Goal: Task Accomplishment & Management: Complete application form

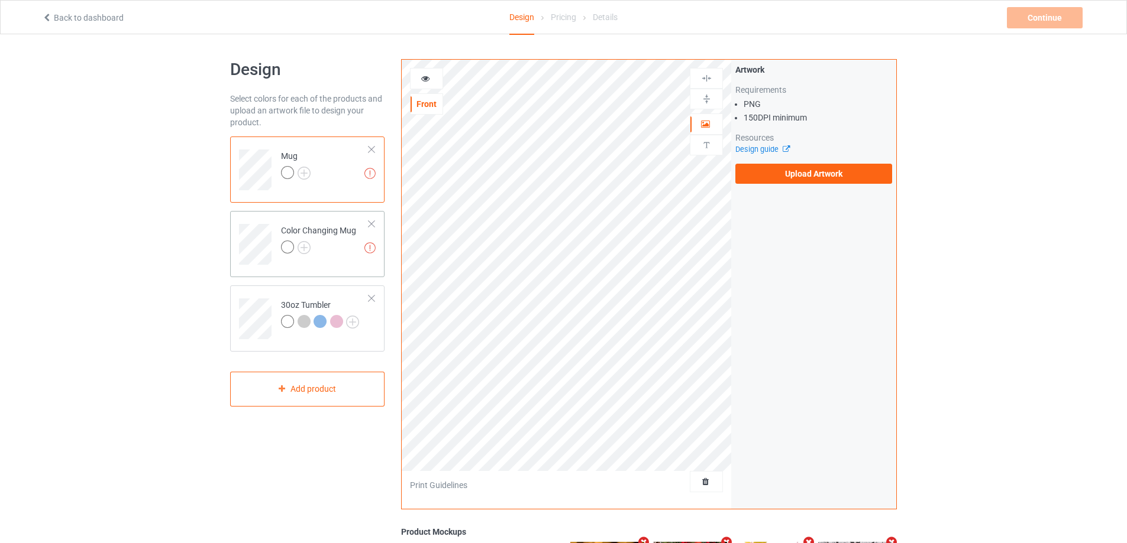
click at [341, 263] on td "Missing artworks Color Changing Mug" at bounding box center [324, 240] width 101 height 49
click at [341, 290] on div "30oz Tumbler" at bounding box center [307, 319] width 154 height 66
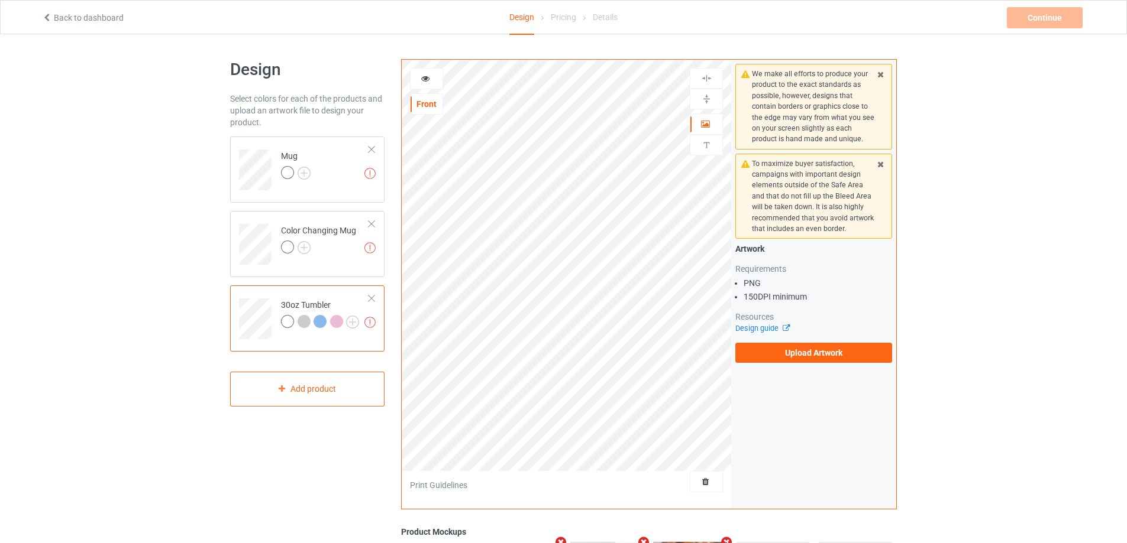
click at [792, 335] on div "Artwork Requirements PNG 150 DPI minimum Resources Design guide Upload Artwork" at bounding box center [813, 303] width 157 height 120
click at [800, 353] on label "Upload Artwork" at bounding box center [813, 353] width 157 height 20
click at [0, 0] on input "Upload Artwork" at bounding box center [0, 0] width 0 height 0
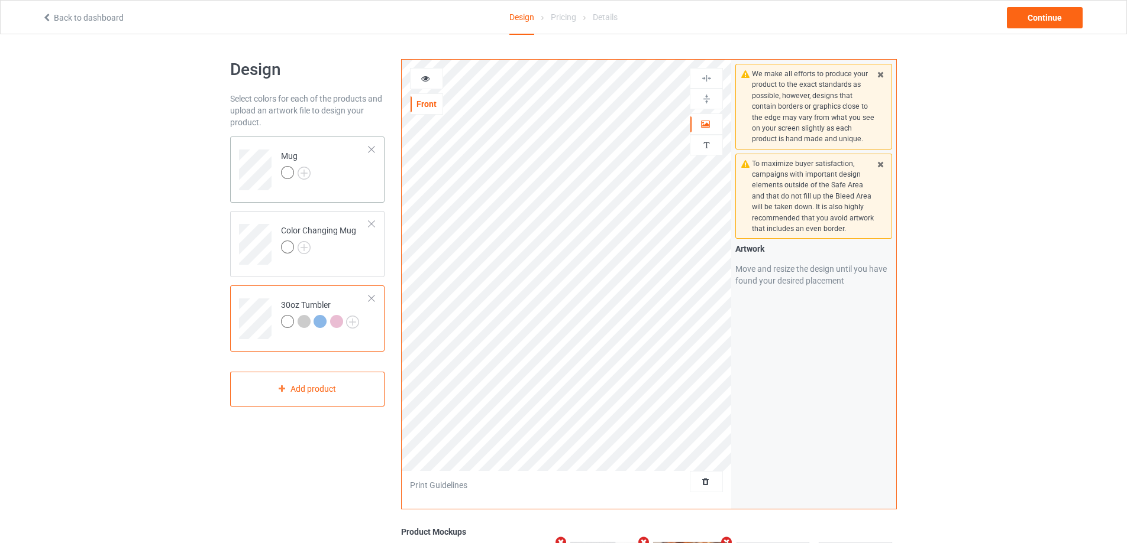
click at [353, 174] on td "Mug" at bounding box center [324, 165] width 101 height 49
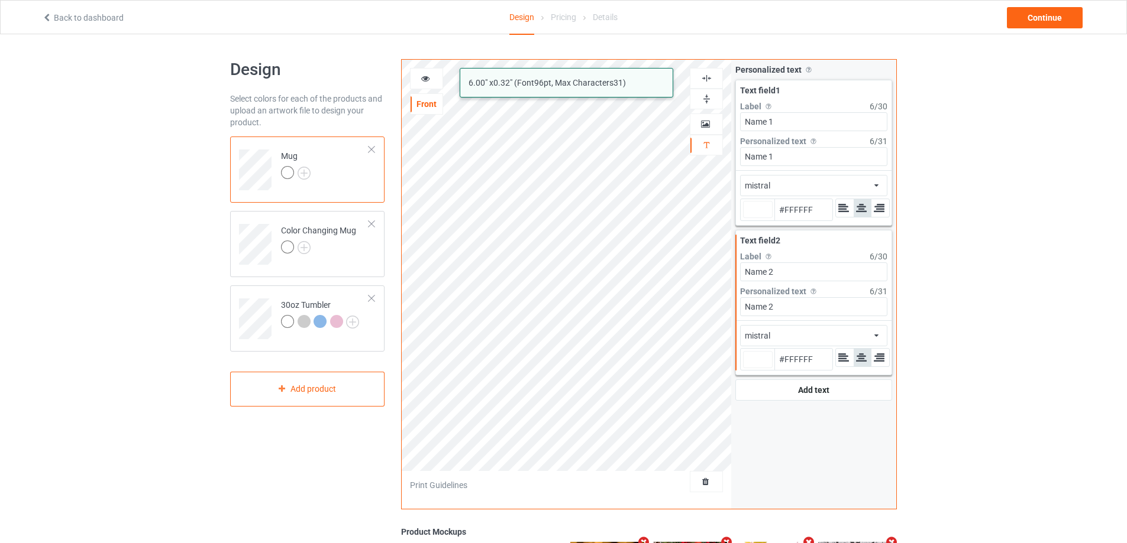
type input "#ffffff"
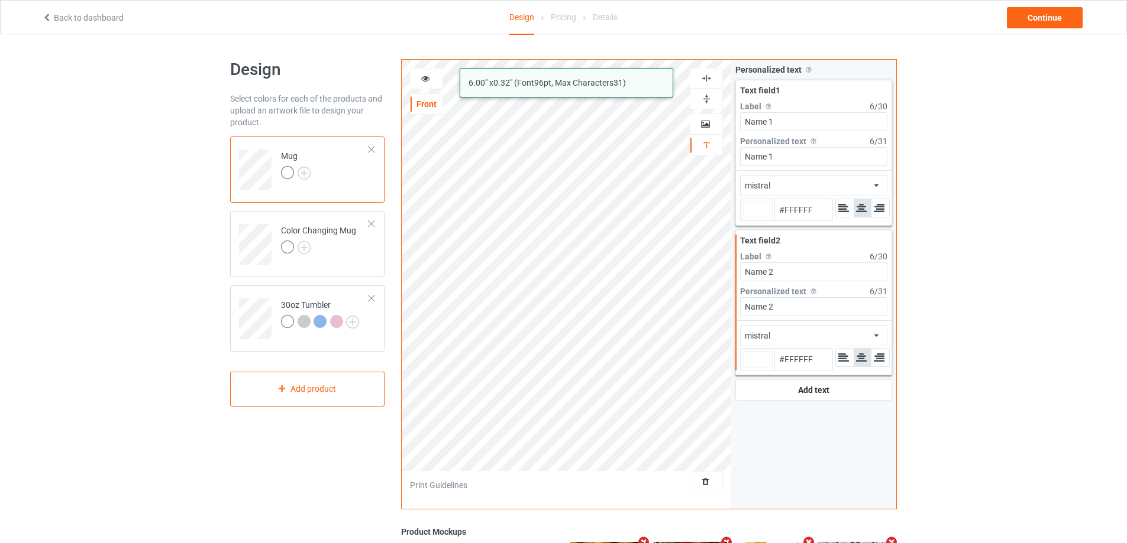
type input "#ffffff"
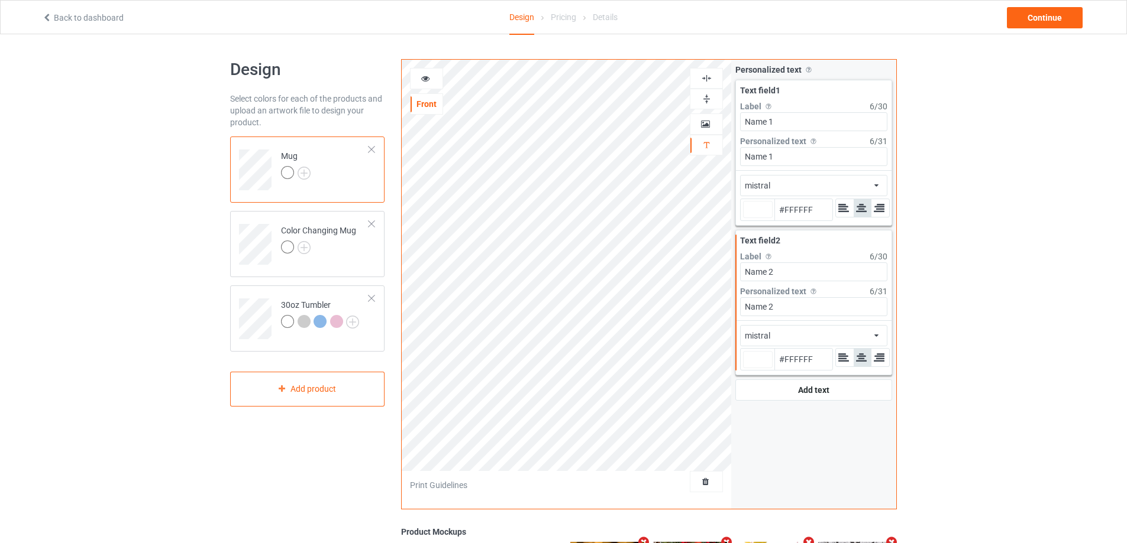
type input "#ffffff"
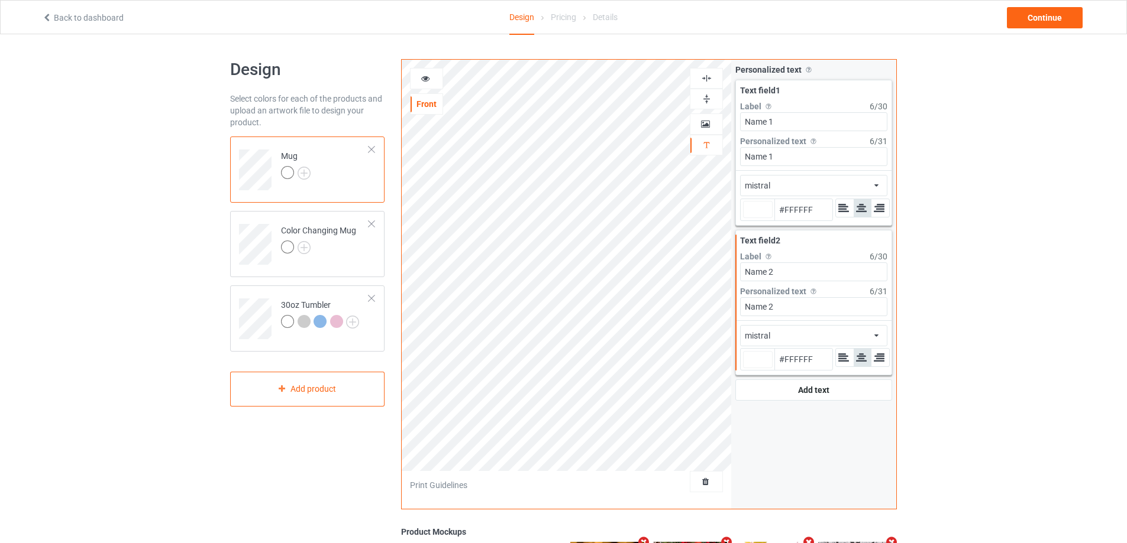
type input "#ffffff"
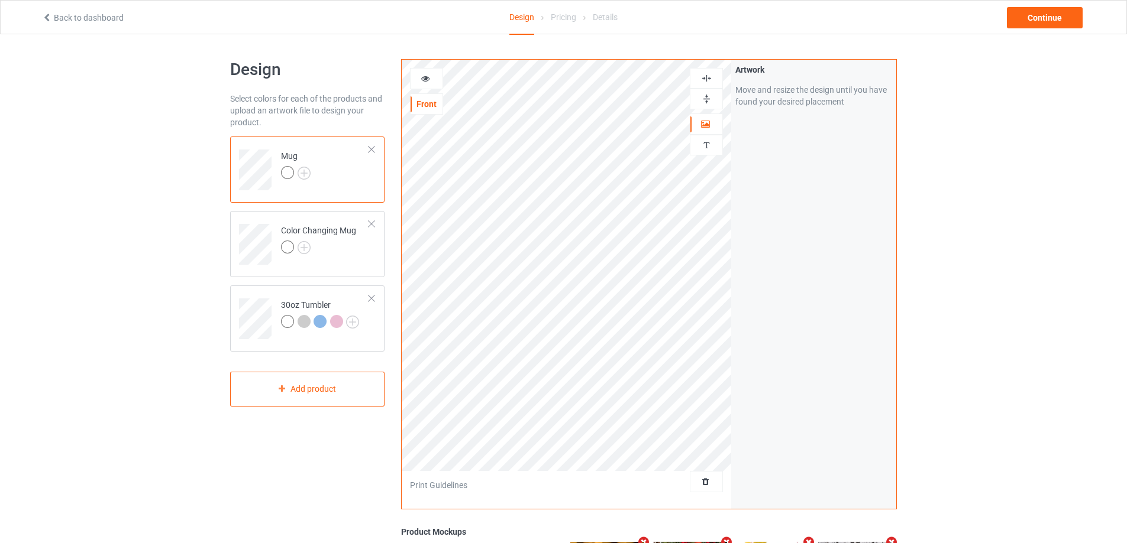
click at [704, 98] on img at bounding box center [706, 98] width 11 height 11
click at [328, 267] on div "Color Changing Mug" at bounding box center [307, 244] width 154 height 66
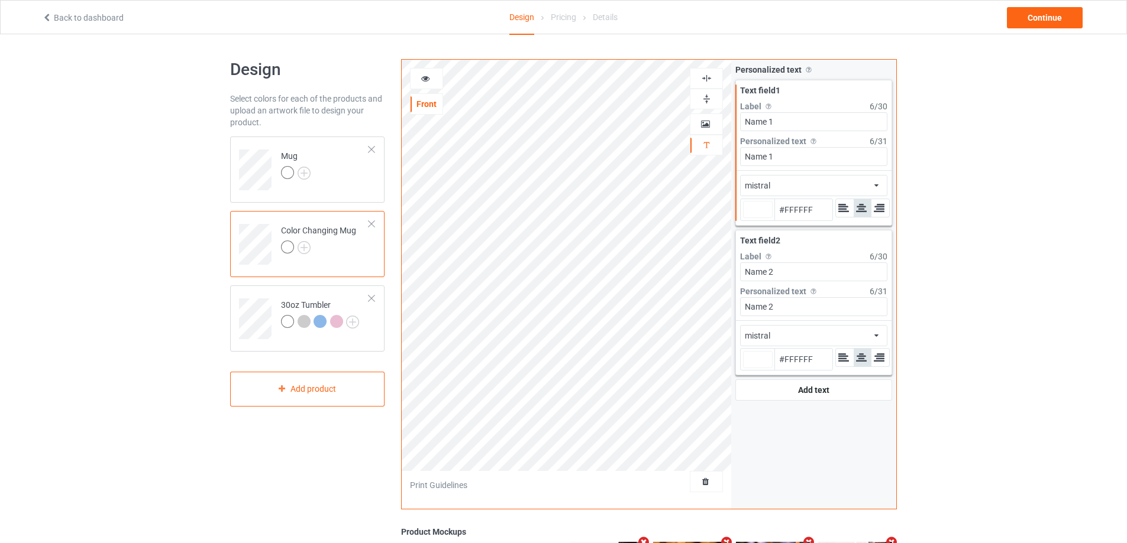
type input "#ffffff"
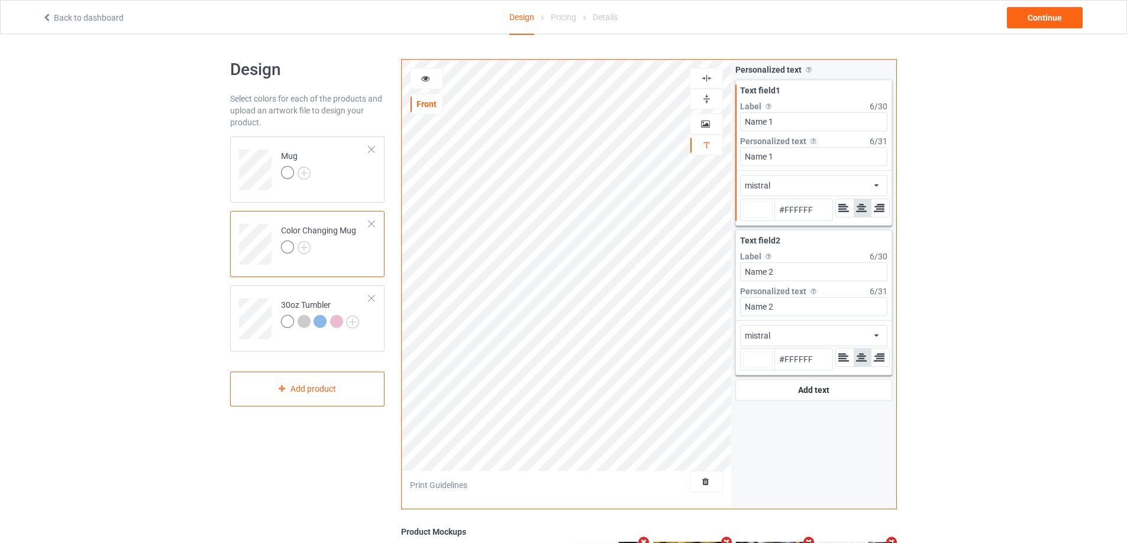
type input "#ffffff"
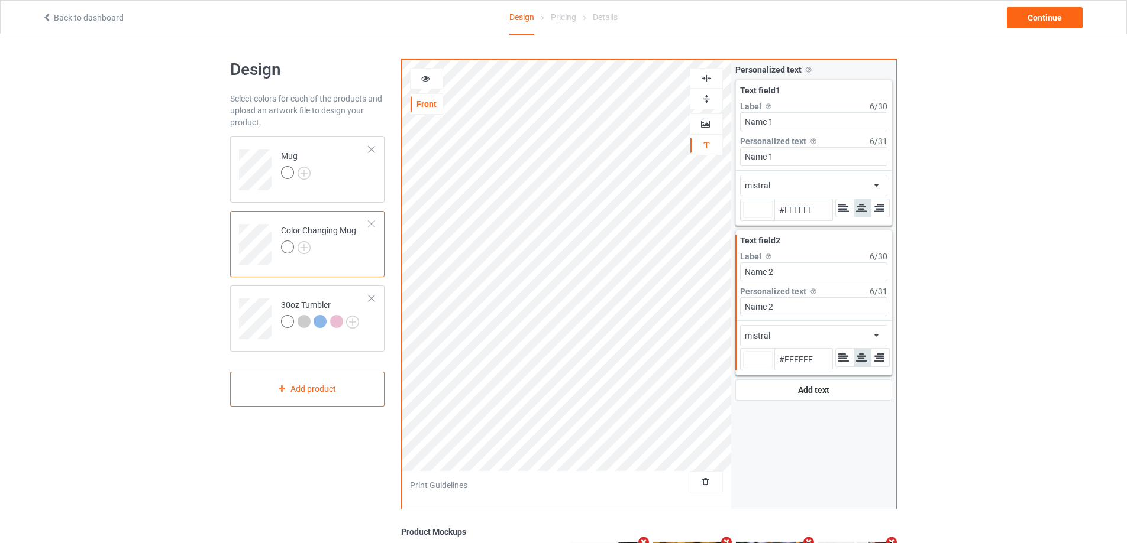
type input "#ffffff"
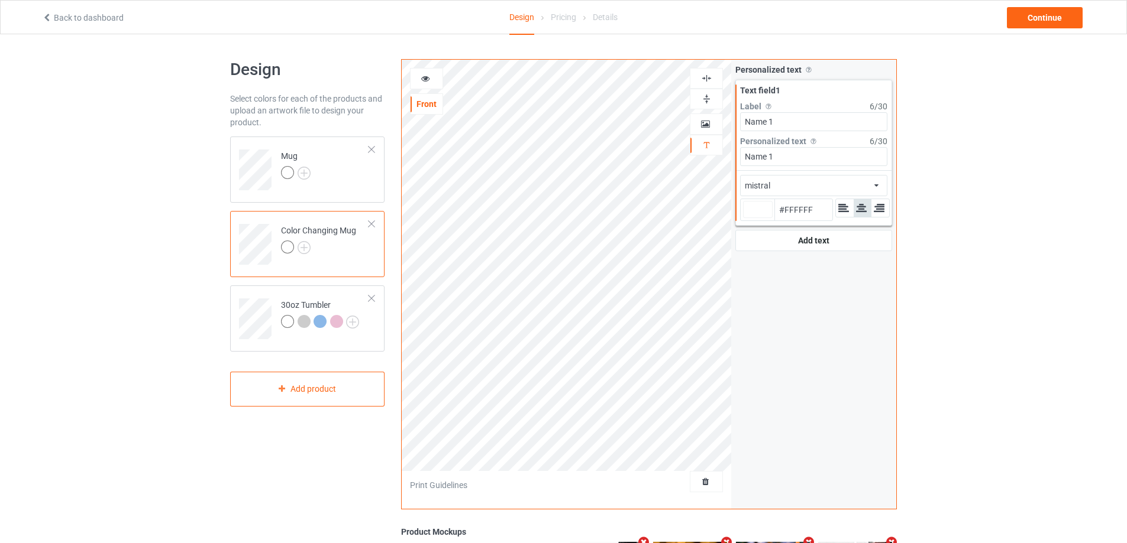
type input "#ffffff"
click at [290, 296] on td "30oz Tumbler" at bounding box center [324, 314] width 101 height 49
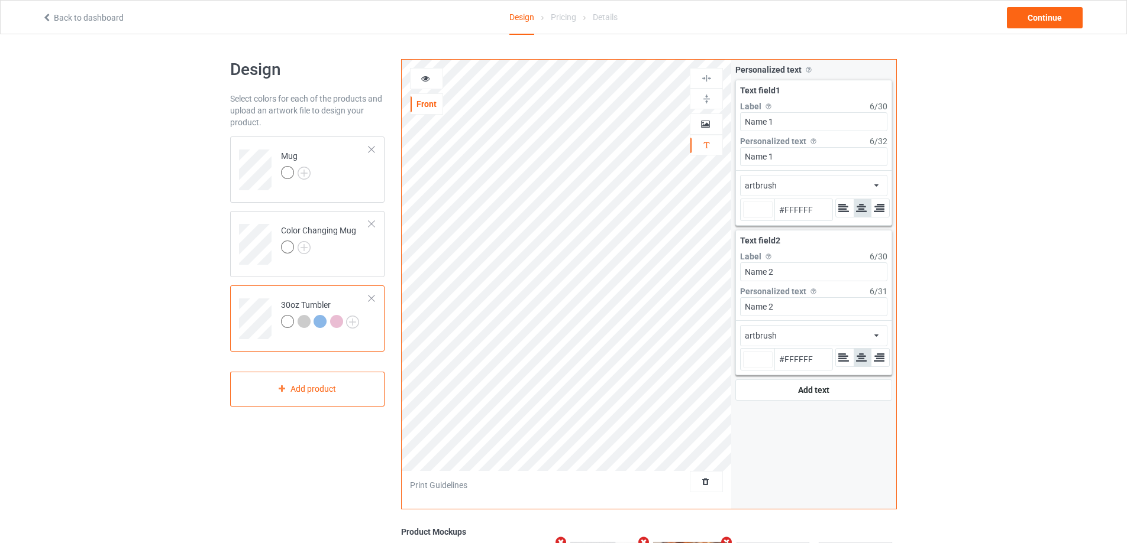
type input "#ffffff"
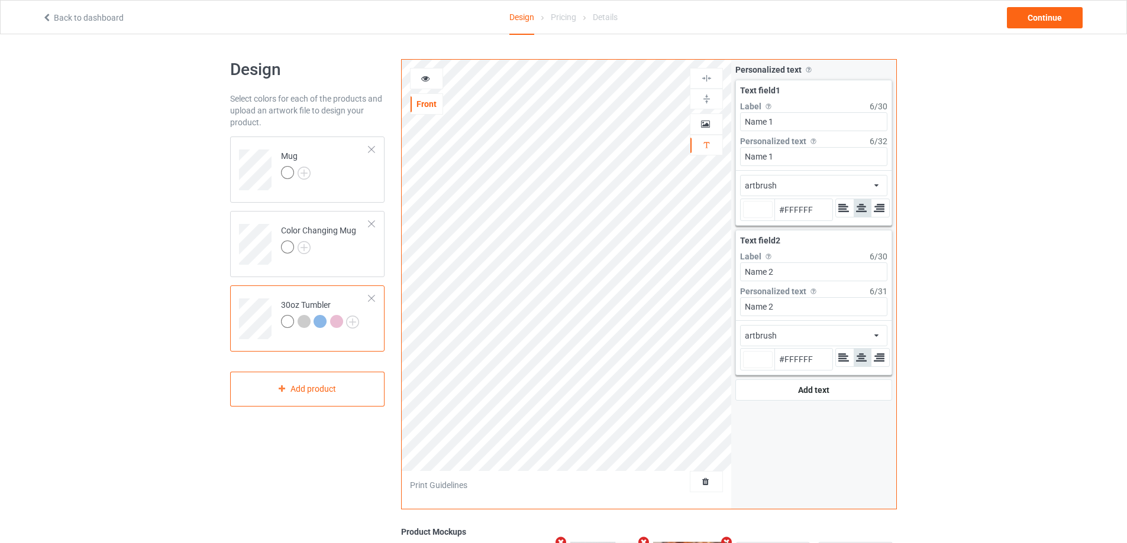
type input "#ffffff"
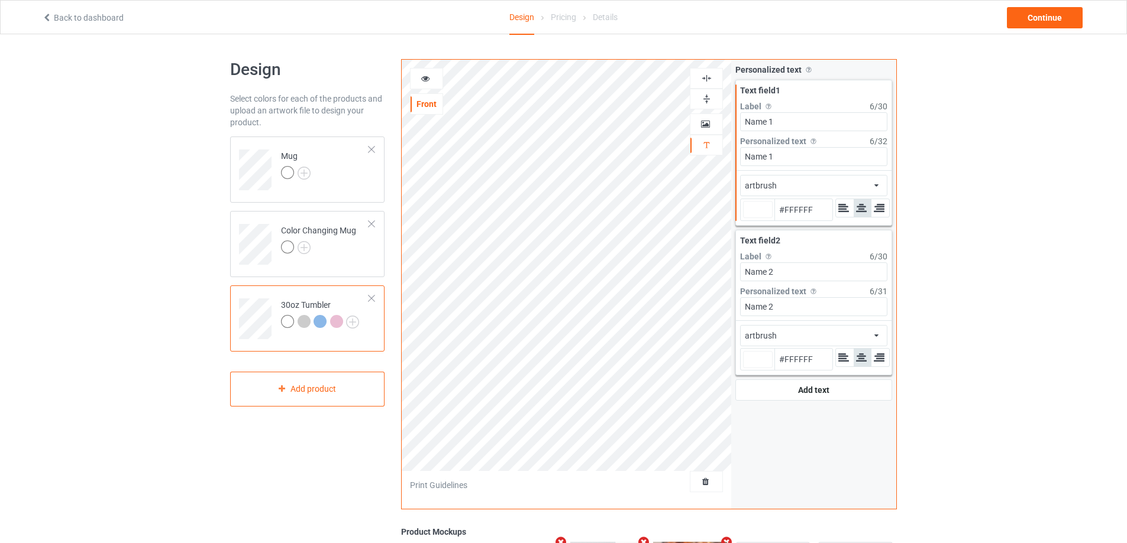
type input "#ffffff"
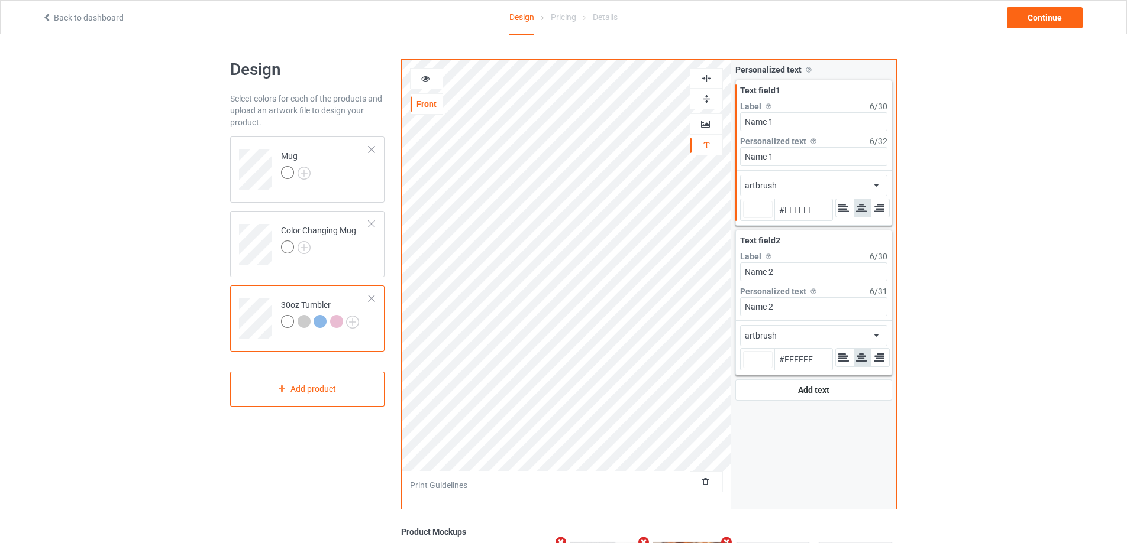
type input "#ffffff"
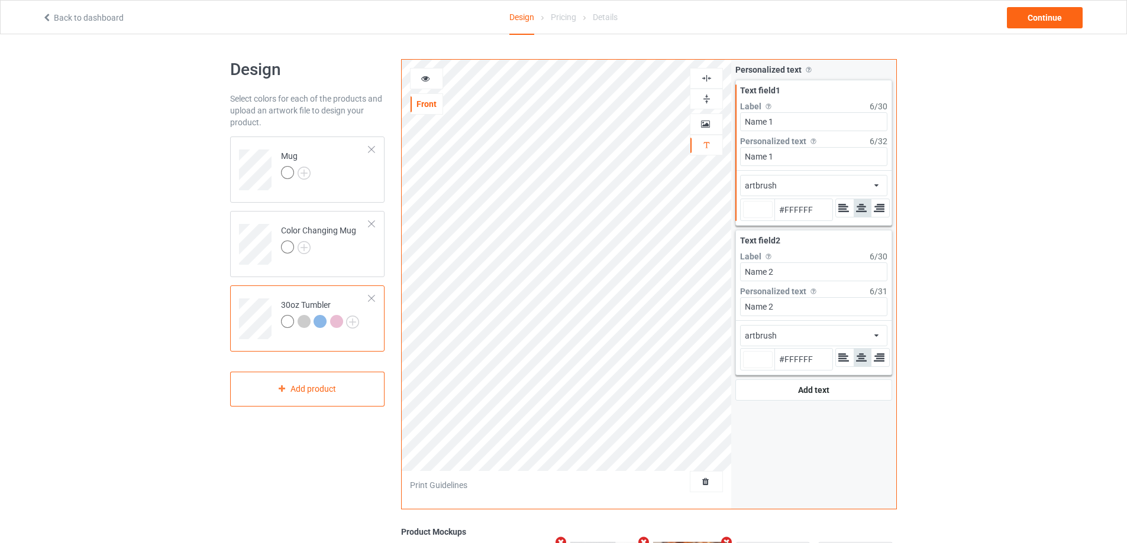
type input "#ffffff"
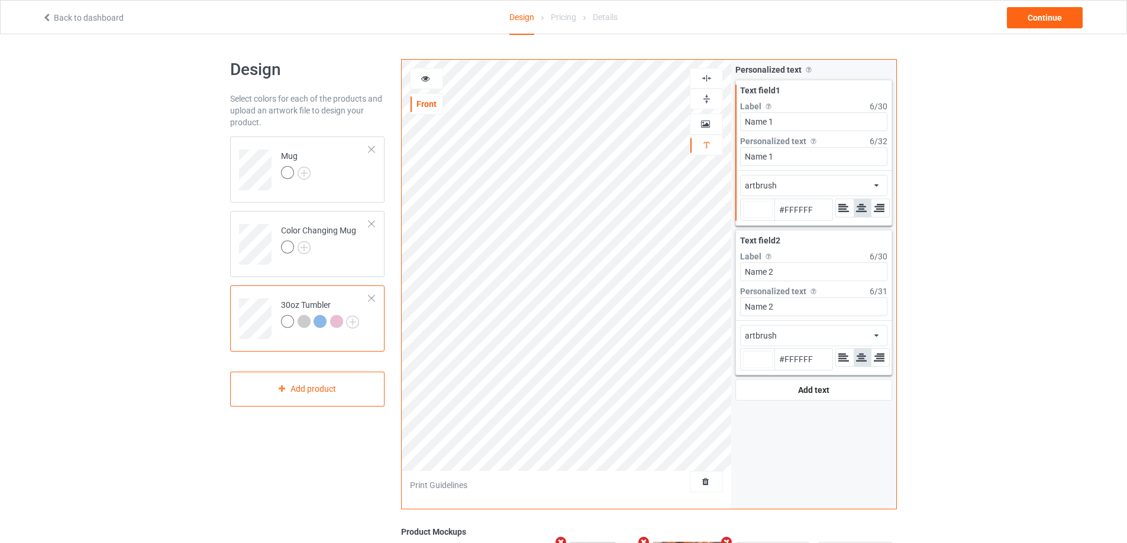
type input "#ffffff"
click at [334, 175] on td "Mug" at bounding box center [324, 165] width 101 height 49
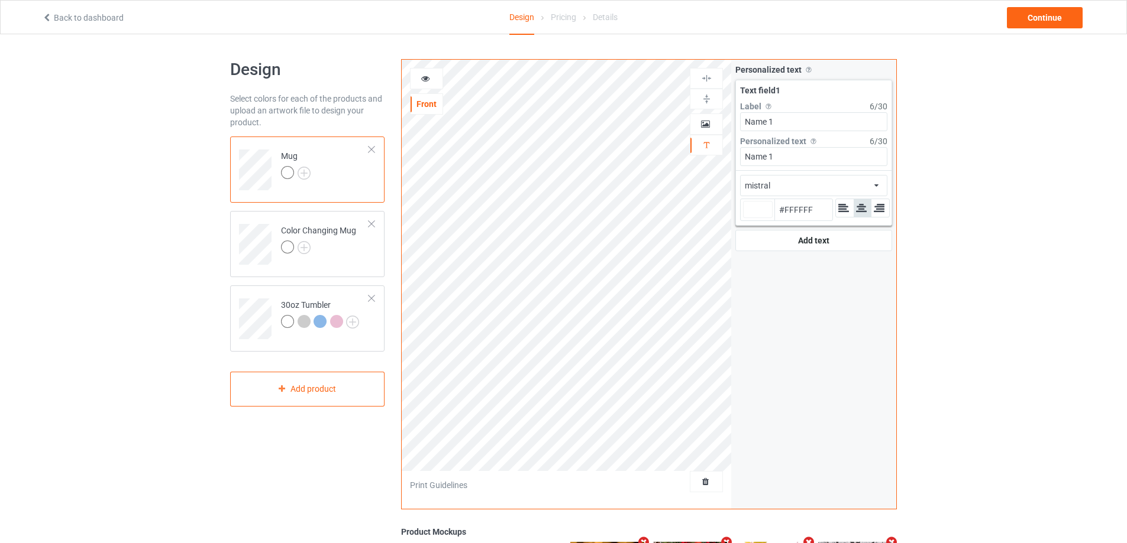
click at [789, 123] on input "Name 1" at bounding box center [813, 121] width 147 height 19
type input "#ffffff"
type input "Name"
type input "#ffffff"
type input "Name"
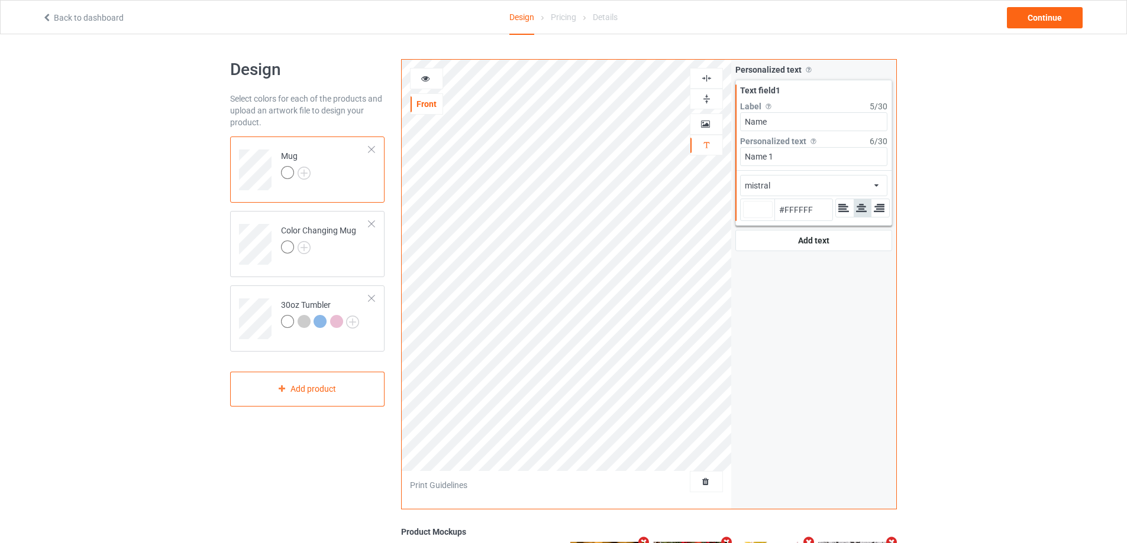
type input "#ffffff"
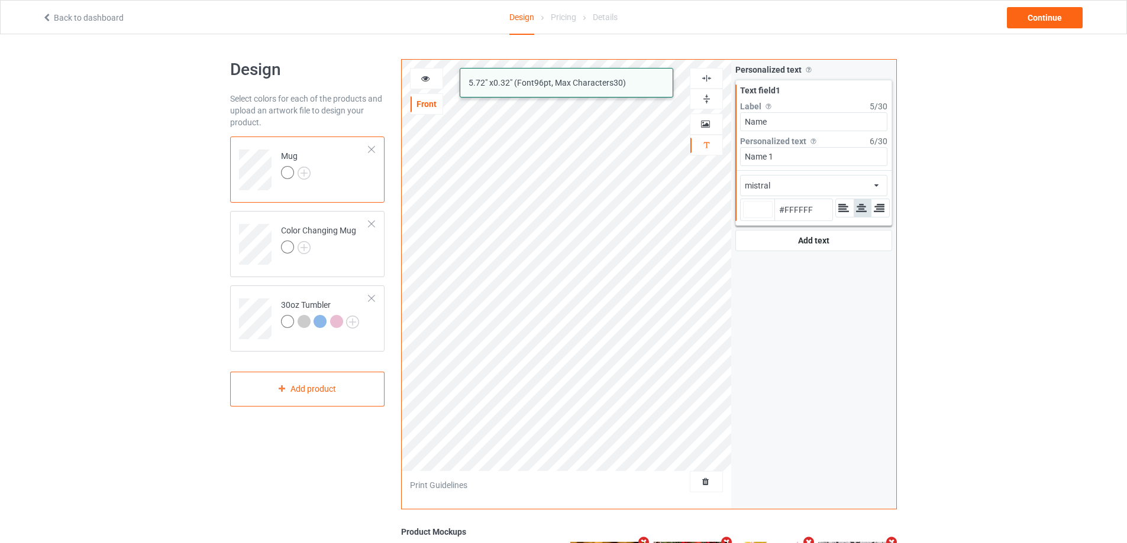
click at [693, 163] on div "mistral artbrush 5.72 " x 0.32 " (Font 96 pt, Max Characters 30 ) Front Artwork…" at bounding box center [649, 284] width 496 height 451
type input "Ư"
type input "#ffffff"
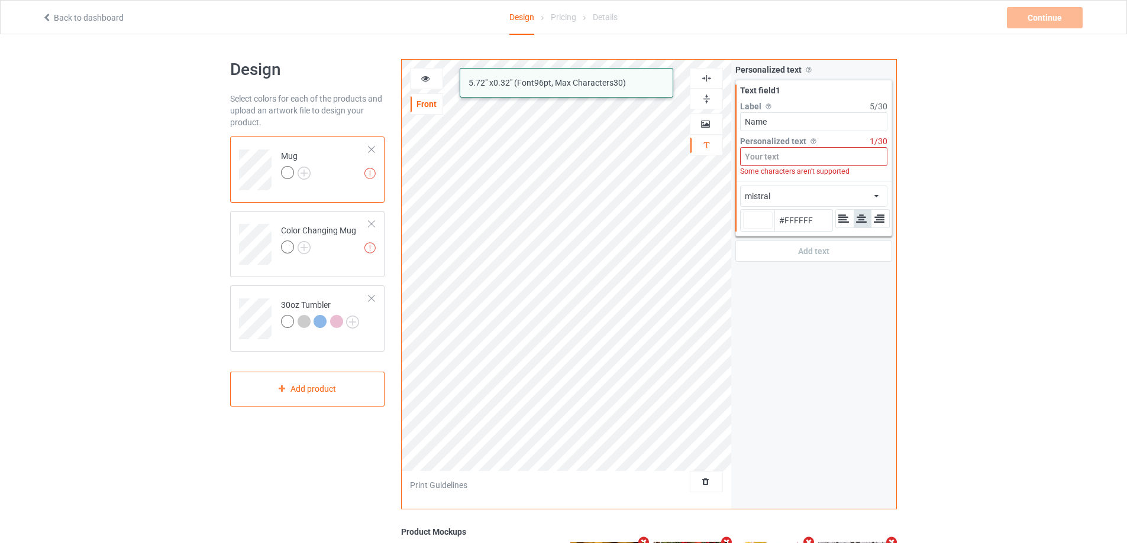
type input "W"
type input "#ffffff"
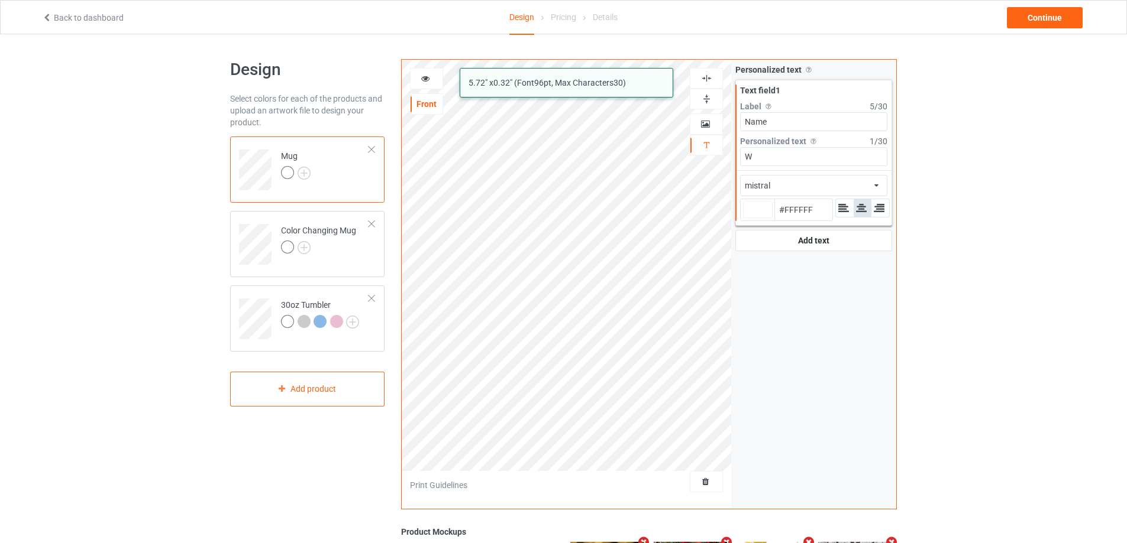
type input "Wi"
type input "#ffffff"
type input "Wil"
type input "#ffffff"
type input "Will"
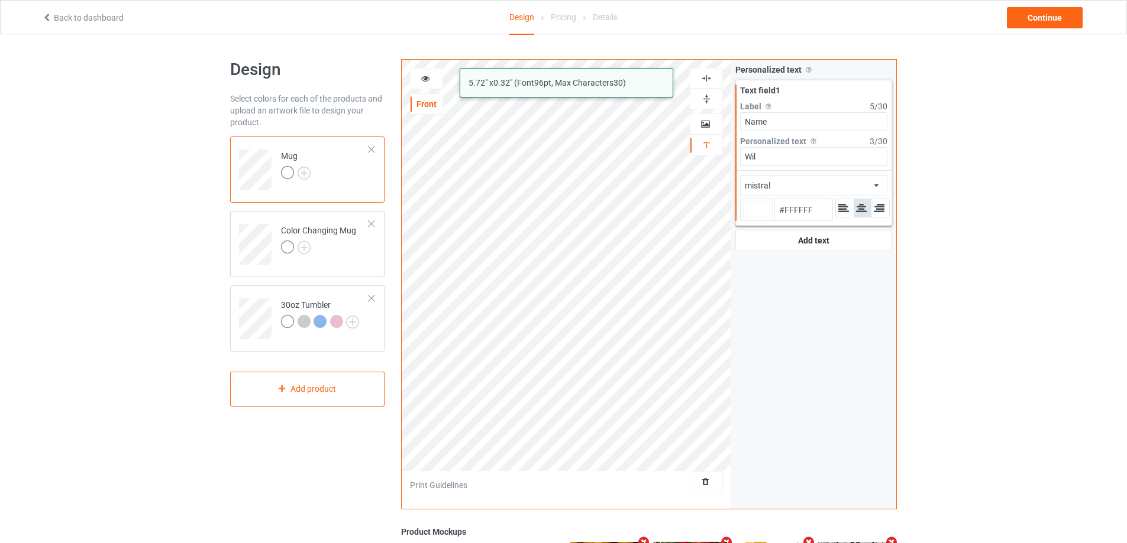
type input "#ffffff"
type input "[PERSON_NAME]"
type input "#ffffff"
type input "[PERSON_NAME]"
type input "#ffffff"
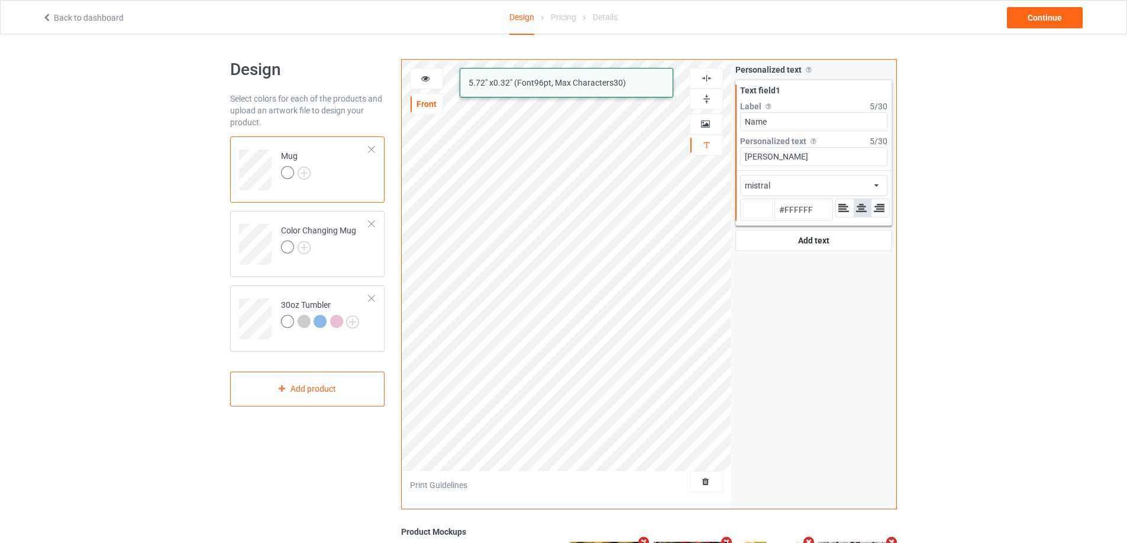
type input "[PERSON_NAME]"
type input "#ffffff"
type input "[PERSON_NAME]"
type input "#ffffff"
type input "[PERSON_NAME] &"
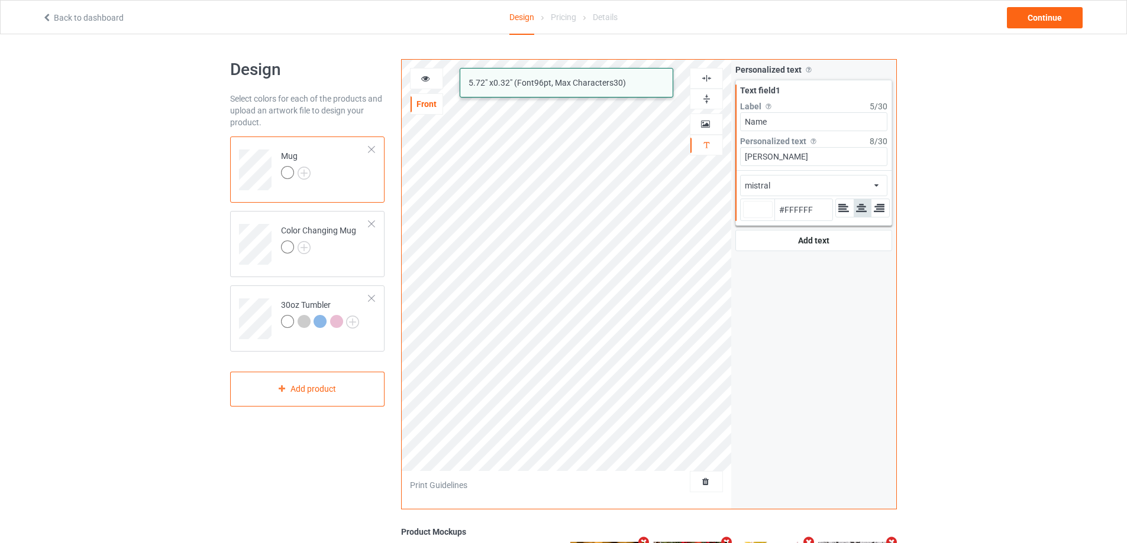
type input "#ffffff"
type input "[PERSON_NAME] &"
type input "#ffffff"
type input "[PERSON_NAME] & S"
type input "#ffffff"
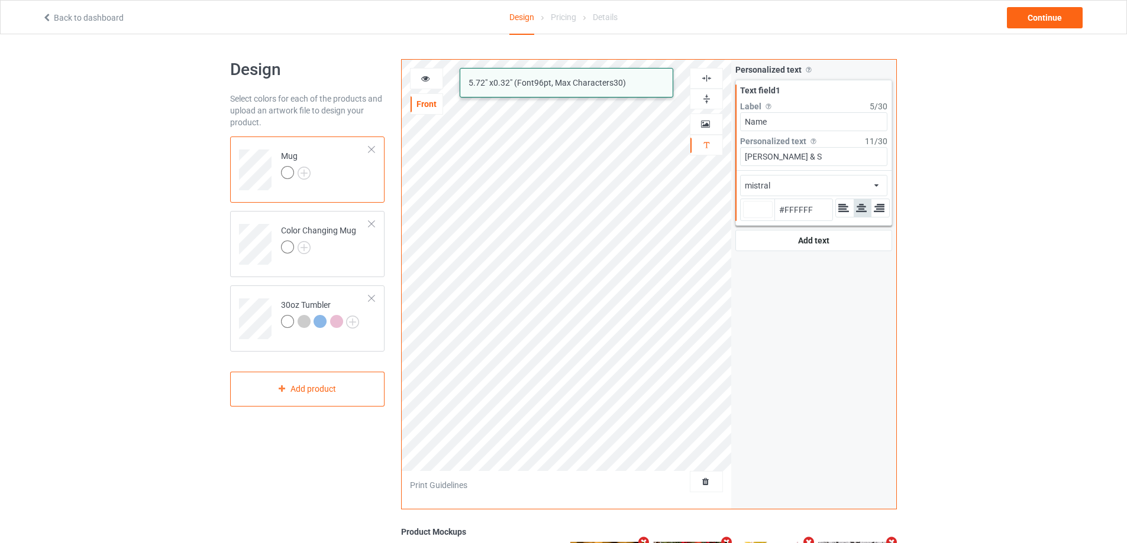
type input "[PERSON_NAME] & So"
type input "#ffffff"
type input "[PERSON_NAME] & Sop"
type input "#ffffff"
type input "[PERSON_NAME] & Soph"
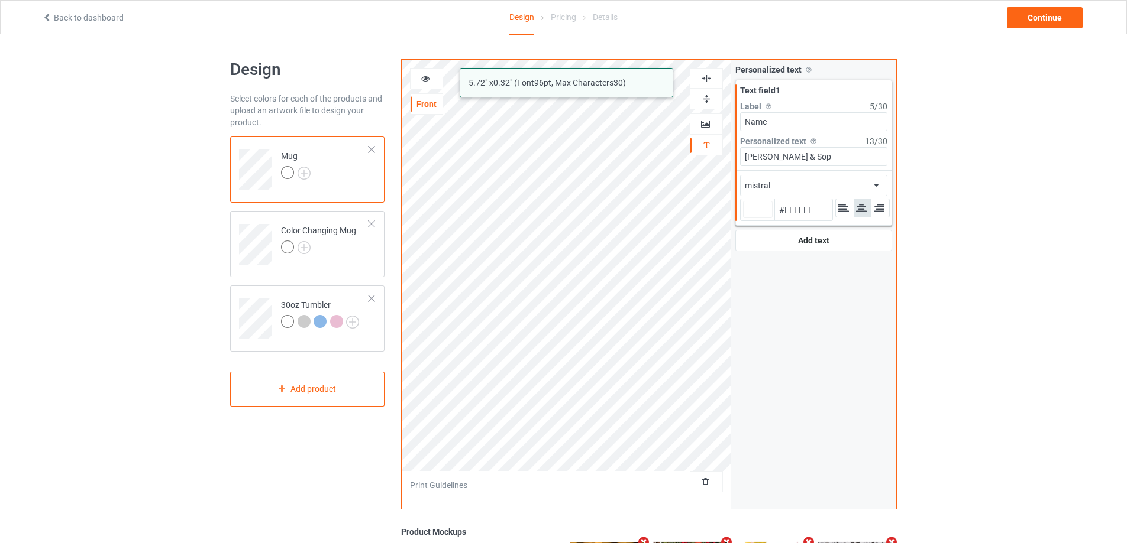
type input "#ffffff"
type input "[PERSON_NAME] & Sophi"
type input "#ffffff"
type input "[PERSON_NAME] & [PERSON_NAME]"
type input "#ffffff"
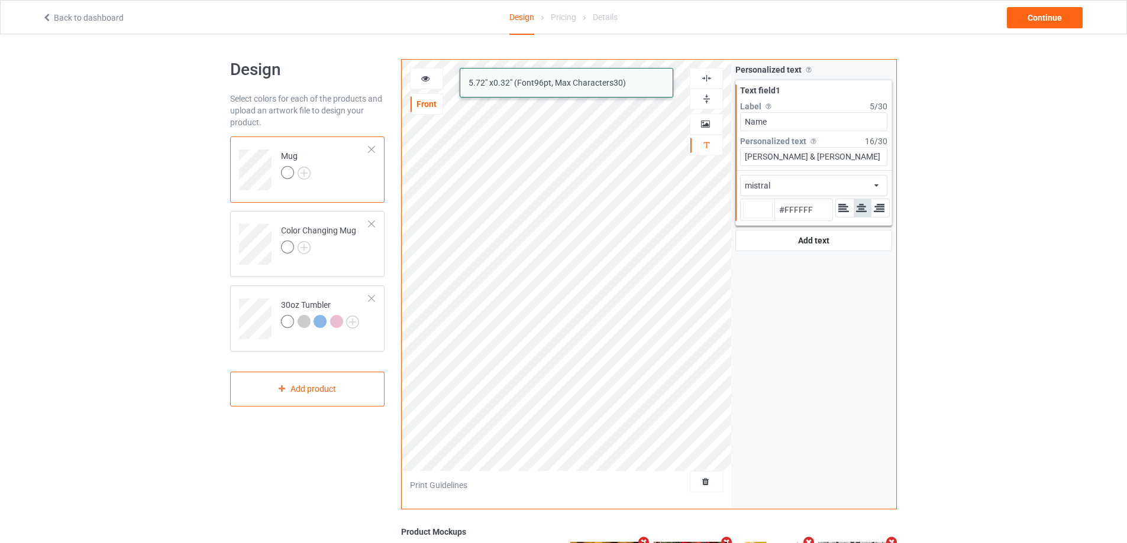
type input "[PERSON_NAME] & [PERSON_NAME]"
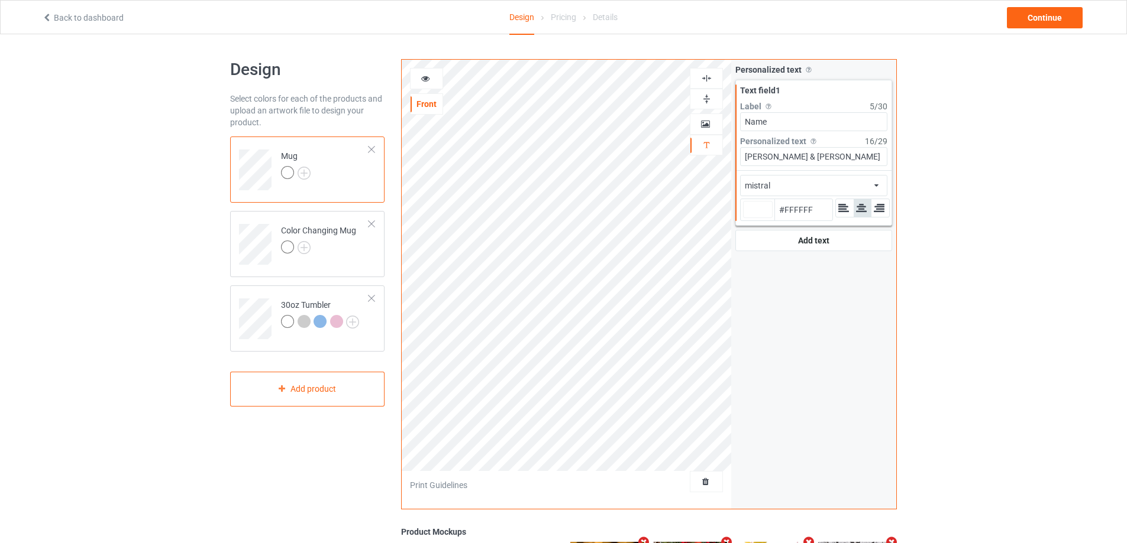
type input "#ffffff"
click at [257, 292] on td at bounding box center [256, 314] width 35 height 49
click at [795, 121] on input "Name 2" at bounding box center [813, 121] width 147 height 19
type input "#ffffff"
type input "Name"
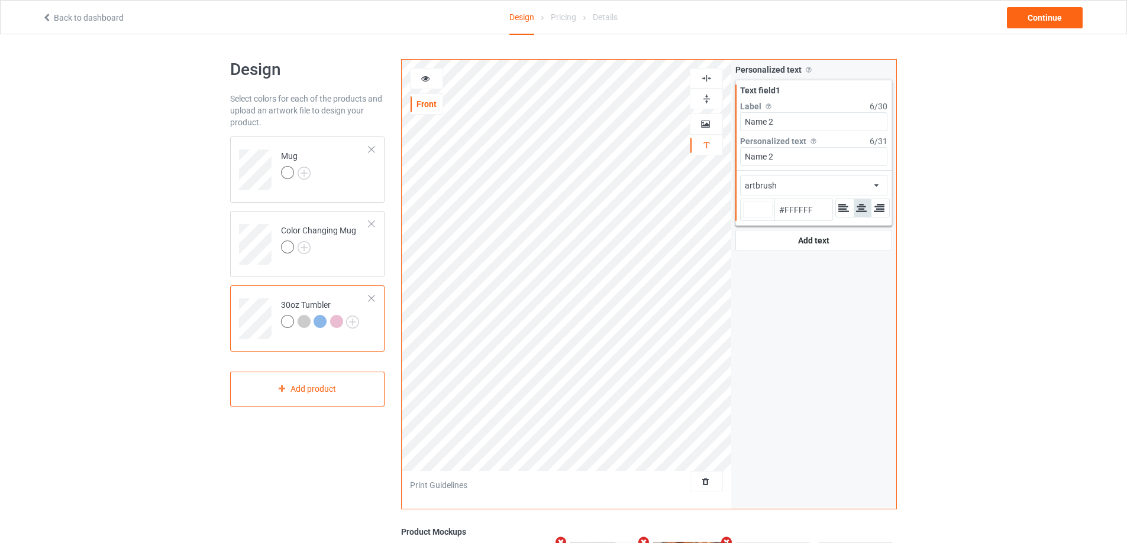
type input "#ffffff"
type input "Name"
type input "#ffffff"
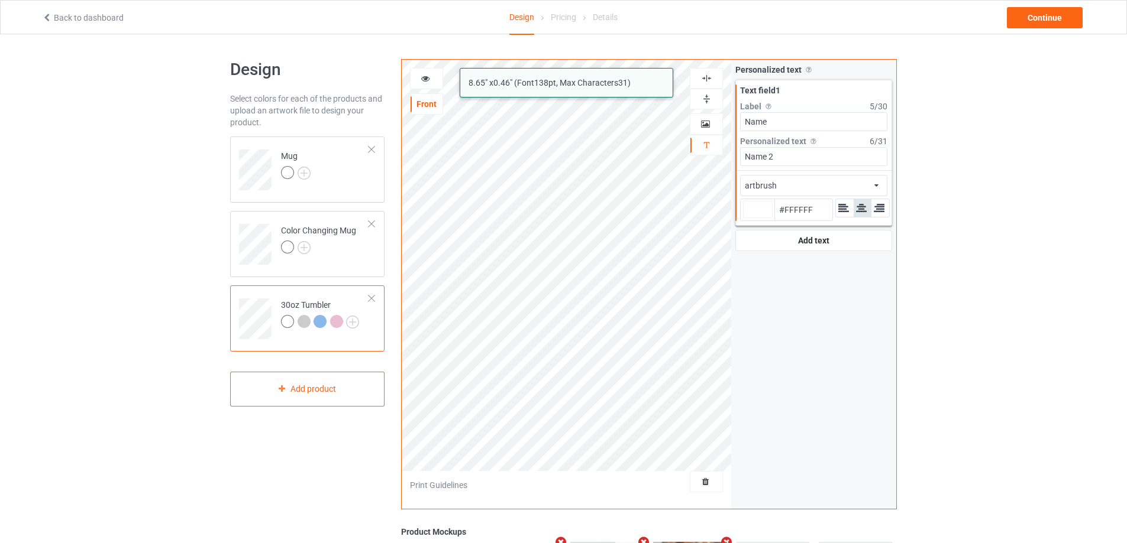
click at [675, 151] on div "mistral artbrush 8.65 " x 0.46 " (Font 138 pt, Max Characters 31 ) Front Artwor…" at bounding box center [649, 284] width 496 height 451
type input "Ư"
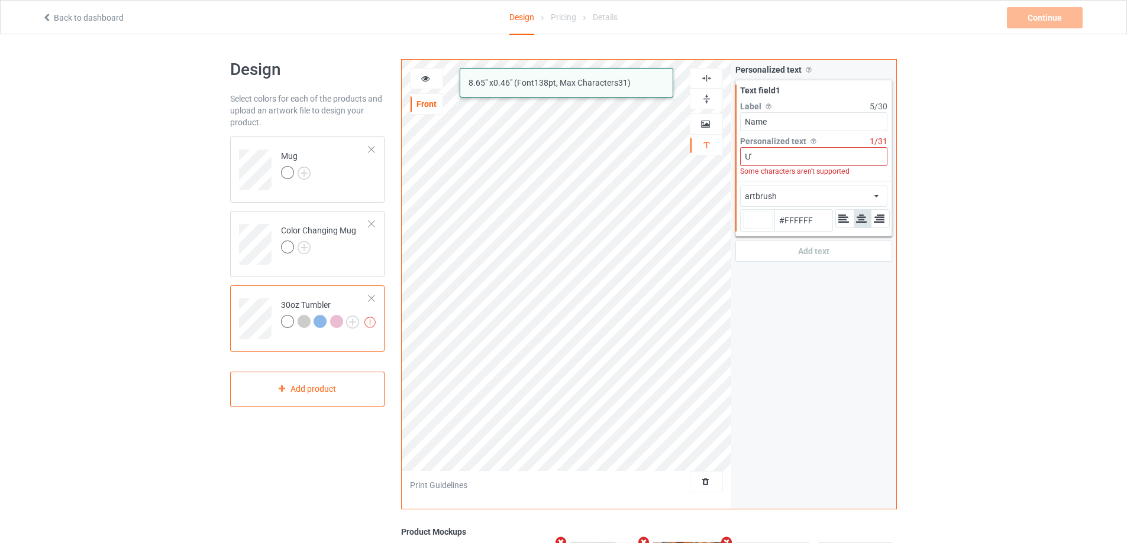
type input "#ffffff"
type input "W"
type input "#ffffff"
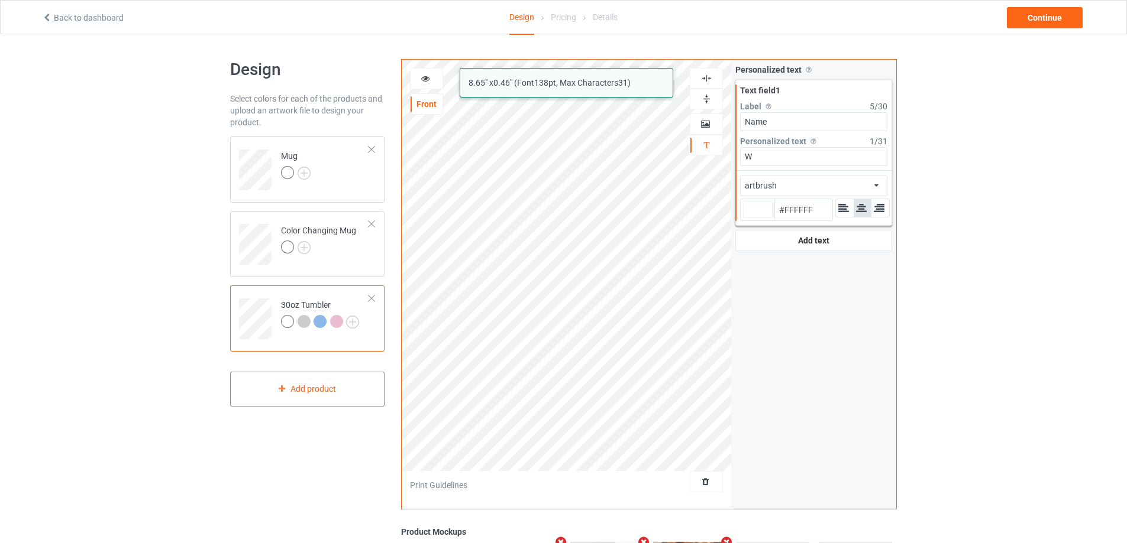
type input "Wi"
type input "#ffffff"
type input "Wil"
type input "#ffffff"
type input "Will"
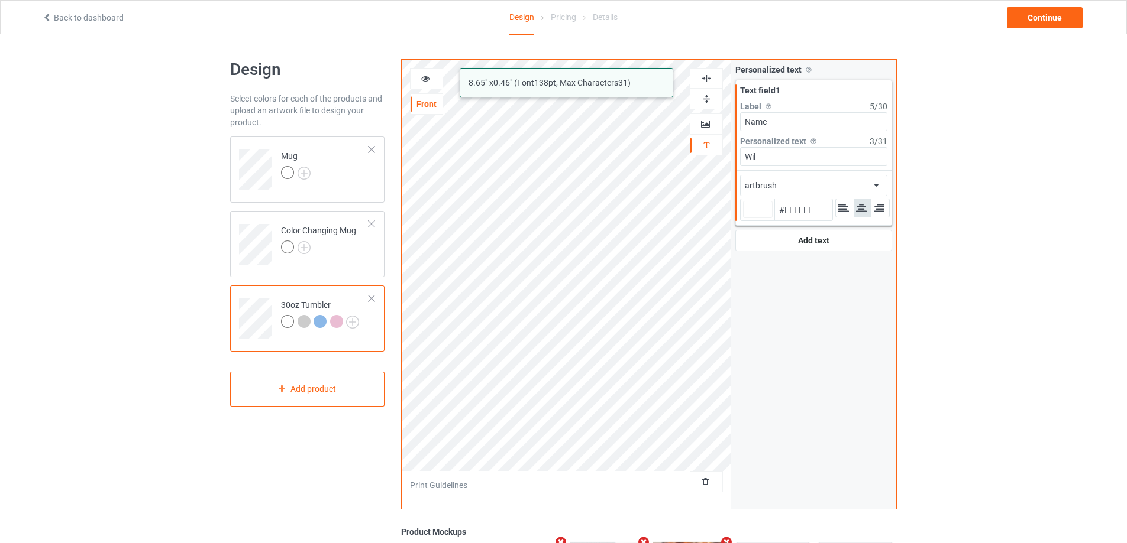
type input "#ffffff"
type input "[PERSON_NAME]"
type input "#ffffff"
type input "[PERSON_NAME]"
type input "#ffffff"
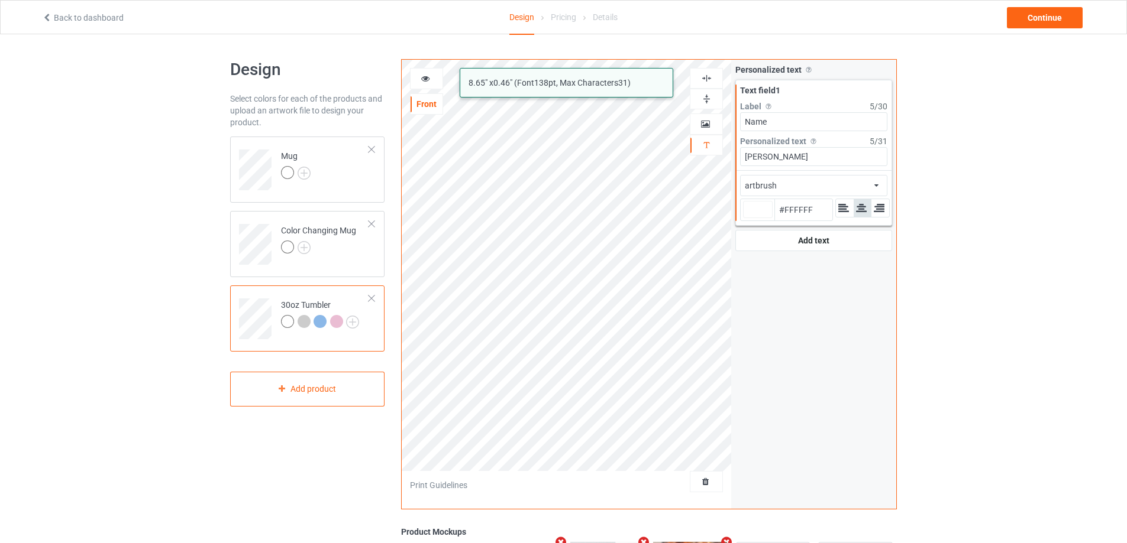
type input "[PERSON_NAME]"
type input "#ffffff"
type input "[PERSON_NAME]"
type input "#ffffff"
type input "[PERSON_NAME] &"
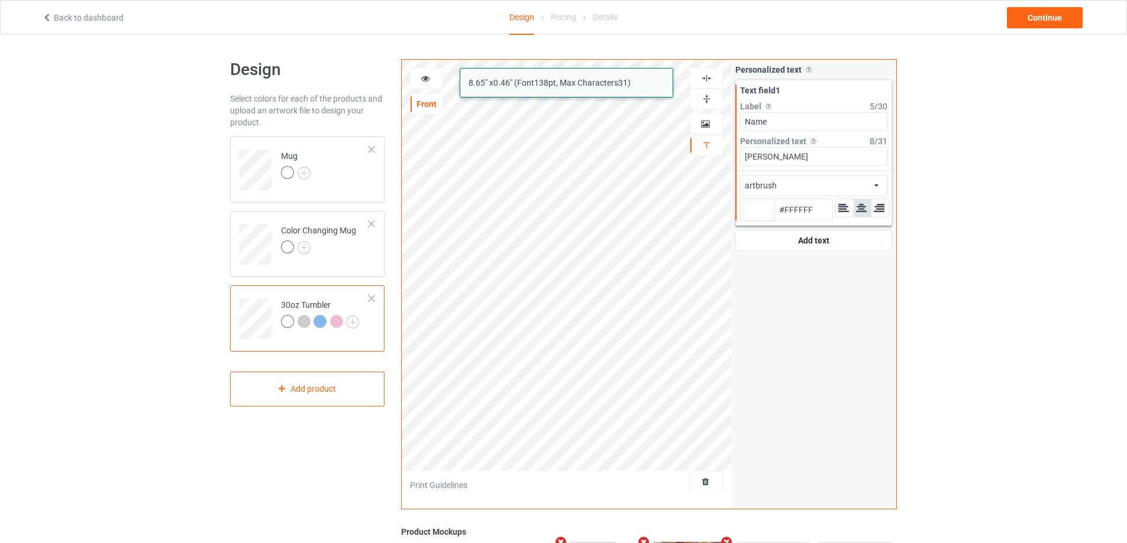
type input "#ffffff"
type input "[PERSON_NAME] &"
type input "#ffffff"
type input "[PERSON_NAME] & S"
type input "#ffffff"
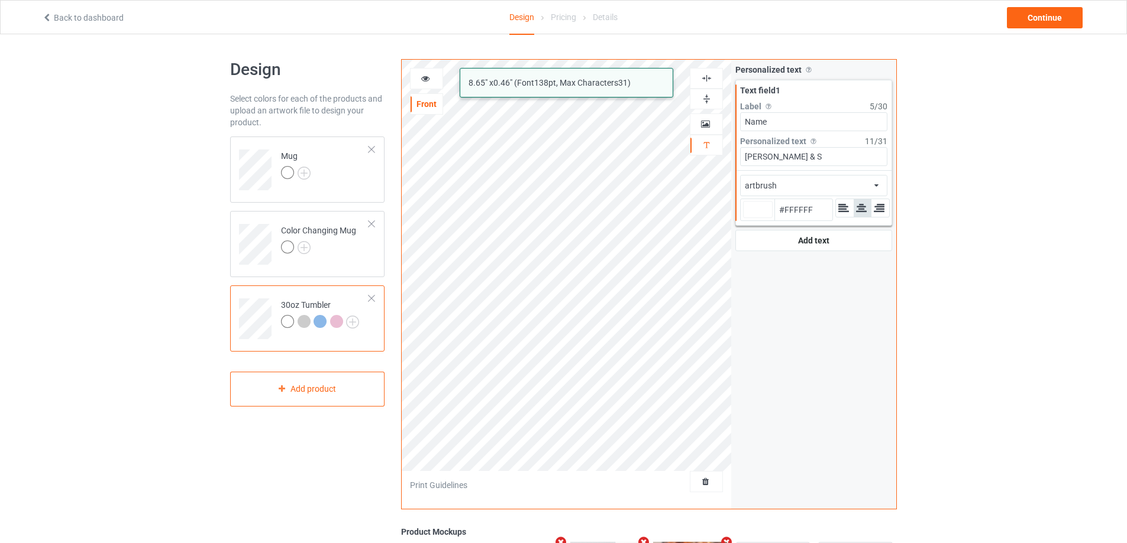
type input "[PERSON_NAME] & So"
type input "#ffffff"
type input "[PERSON_NAME] & Sop"
type input "#ffffff"
type input "[PERSON_NAME] & Soph"
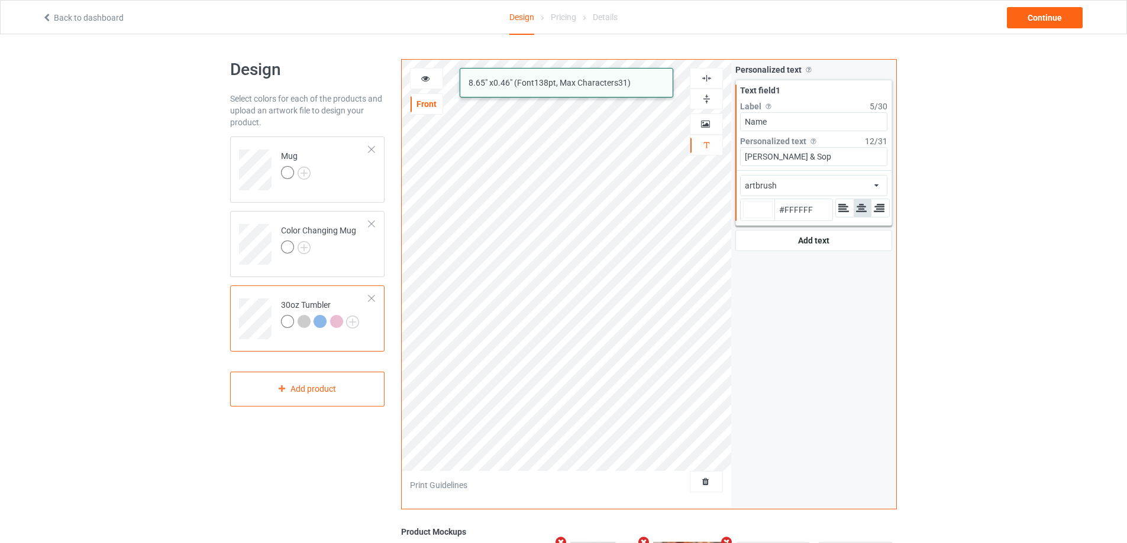
type input "#ffffff"
type input "[PERSON_NAME] & Sophi"
type input "#ffffff"
type input "[PERSON_NAME] & [PERSON_NAME]"
type input "#ffffff"
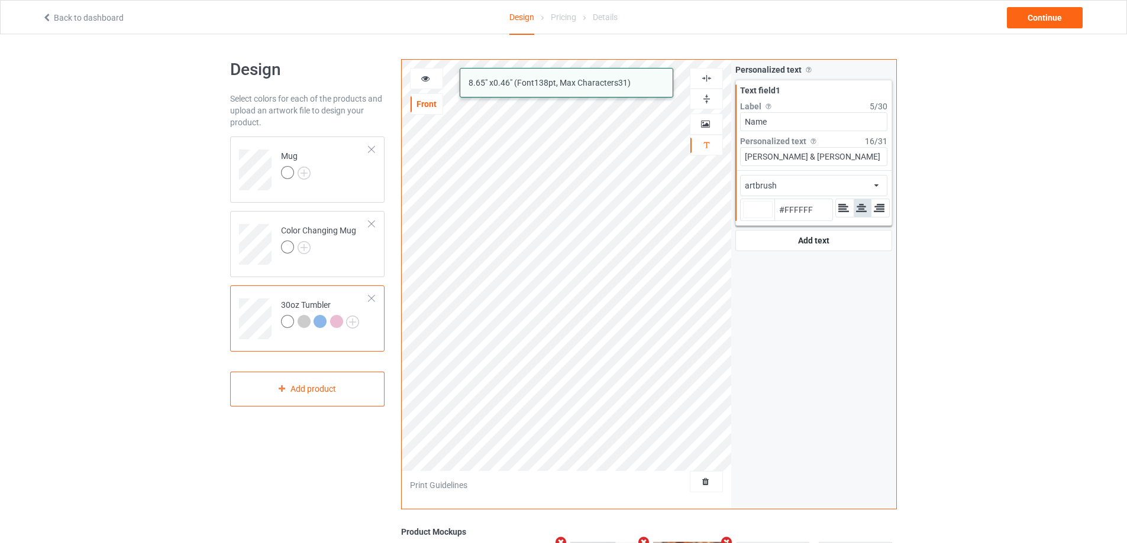
type input "[PERSON_NAME] & [PERSON_NAME]"
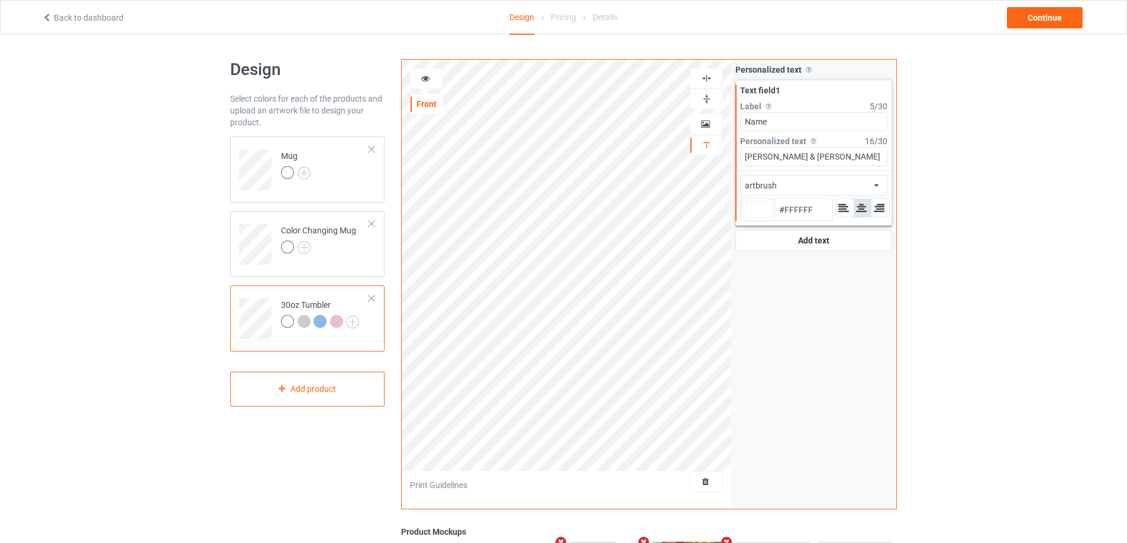
type input "#ffffff"
click at [358, 189] on td "Mug" at bounding box center [324, 165] width 101 height 49
type input "#ffffff"
click at [431, 76] on div at bounding box center [426, 79] width 32 height 12
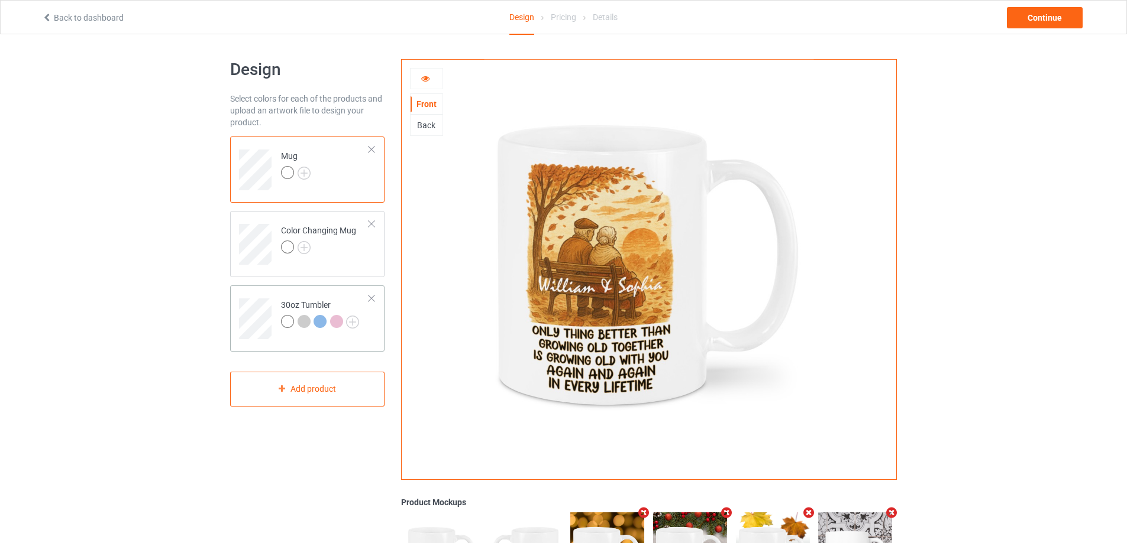
click at [335, 293] on td "30oz Tumbler" at bounding box center [324, 314] width 101 height 49
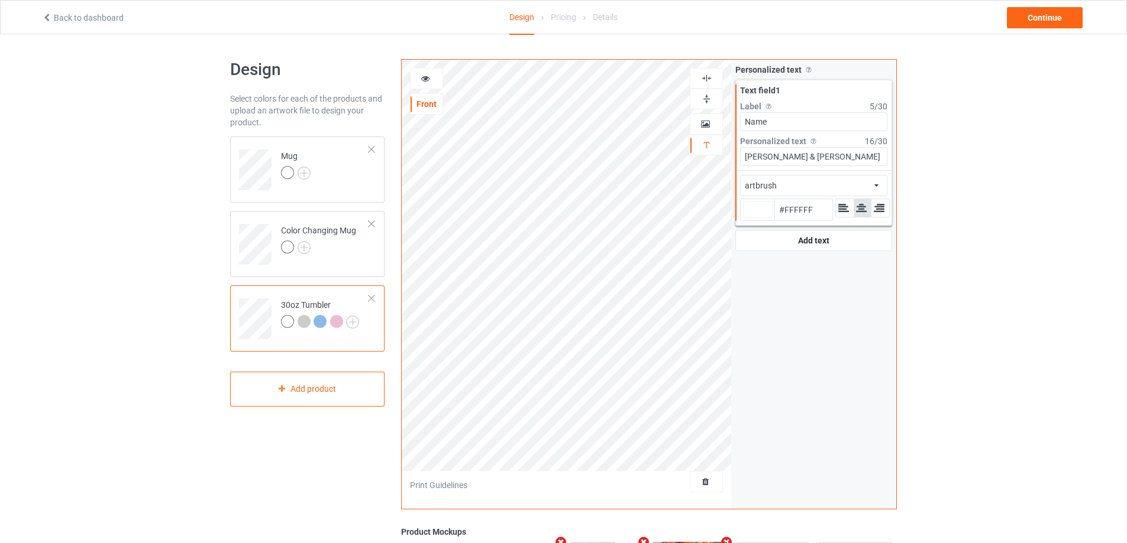
click at [868, 179] on div "artbrush african airstream aladdin alcohollicks [PERSON_NAME] almontesnow angli…" at bounding box center [813, 185] width 147 height 21
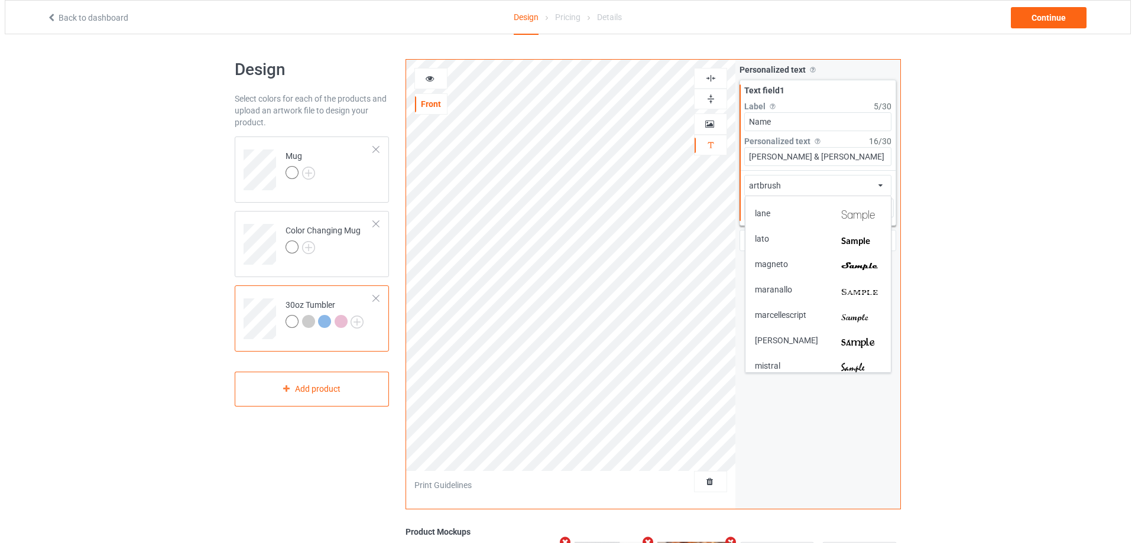
scroll to position [1872, 0]
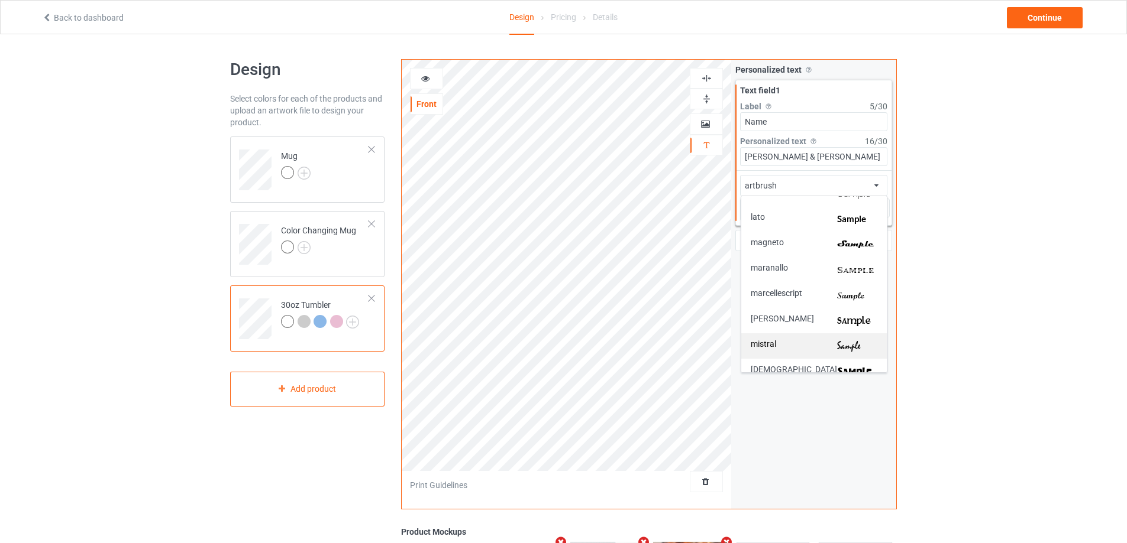
click at [828, 341] on div "mistral" at bounding box center [813, 346] width 127 height 12
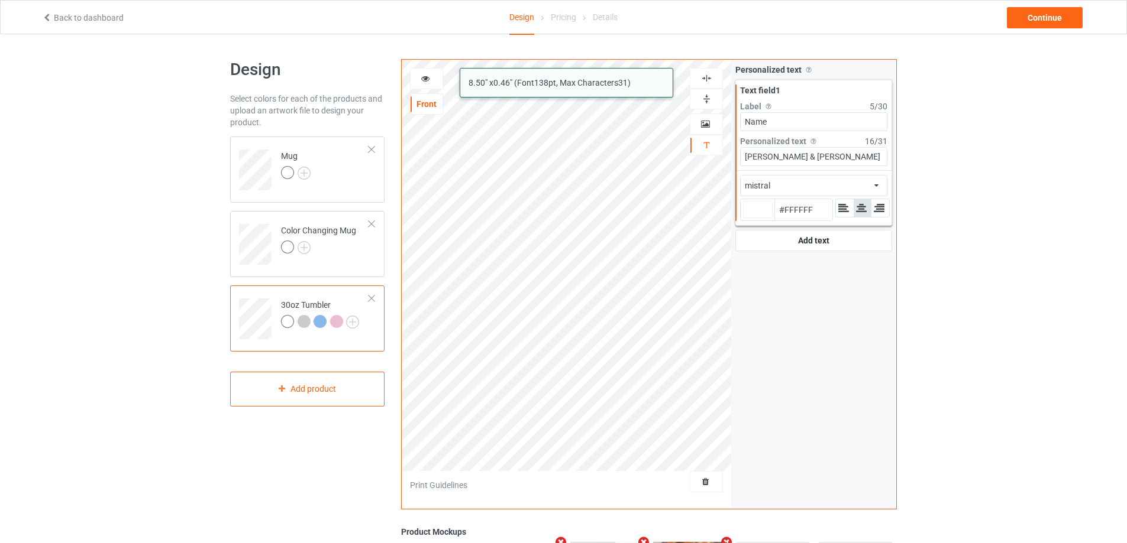
type input "#ffffff"
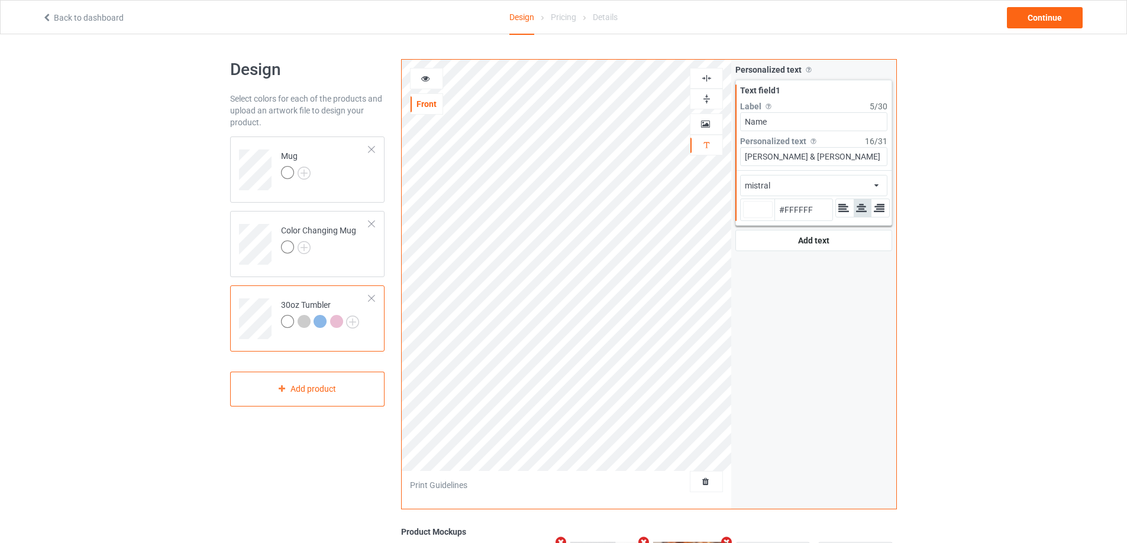
click at [426, 75] on icon at bounding box center [425, 77] width 10 height 8
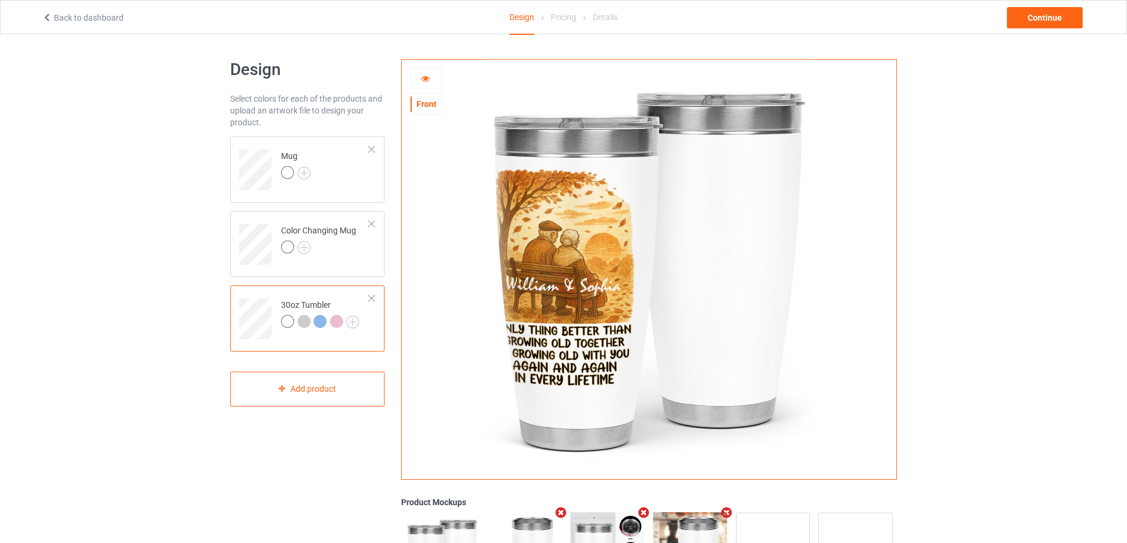
click at [431, 81] on div at bounding box center [426, 79] width 32 height 12
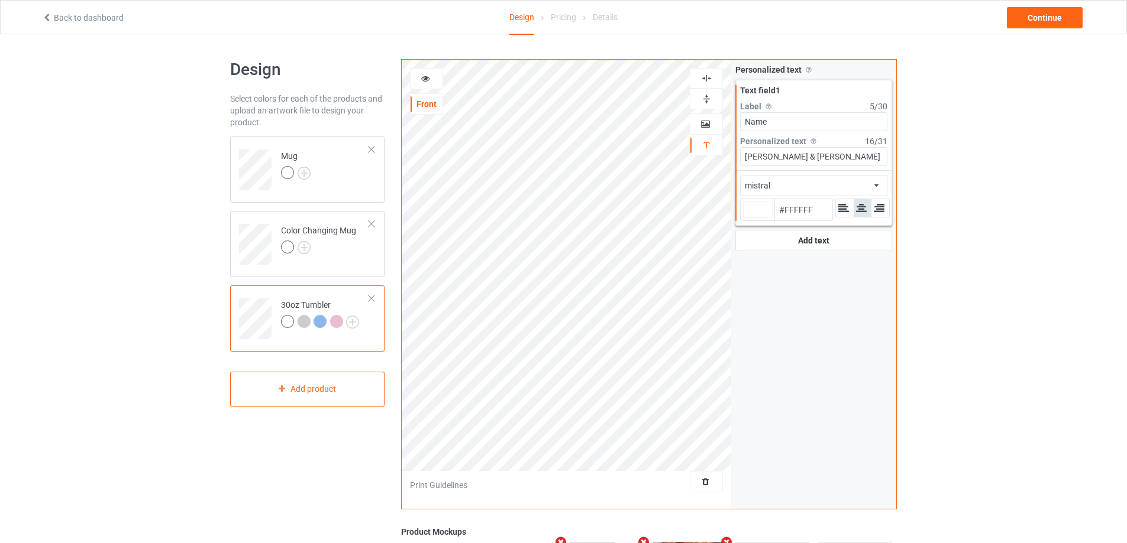
type input "#ffffff"
click at [427, 77] on icon at bounding box center [425, 77] width 10 height 8
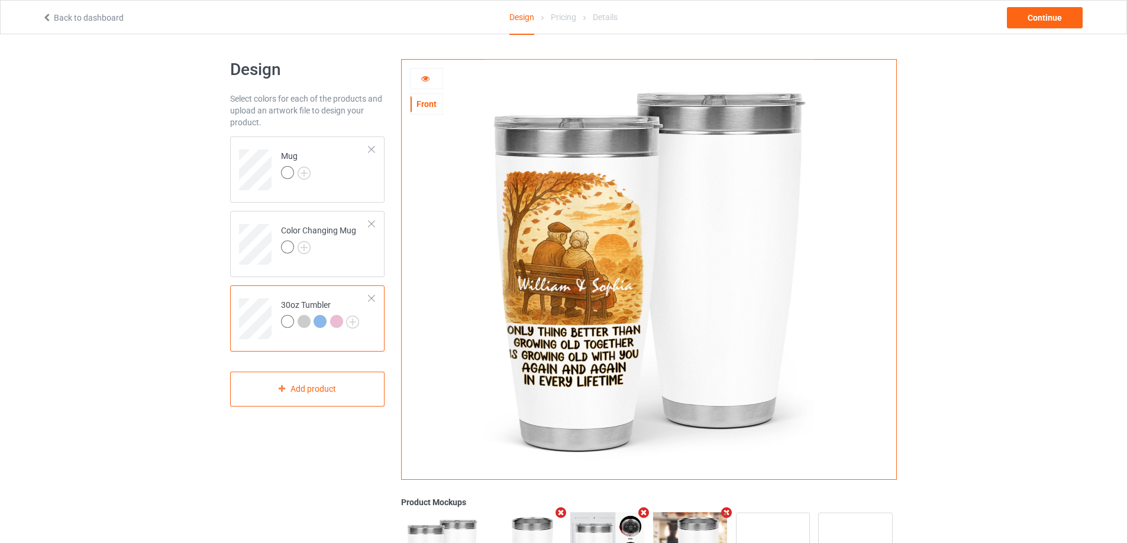
click at [427, 77] on icon at bounding box center [425, 77] width 10 height 8
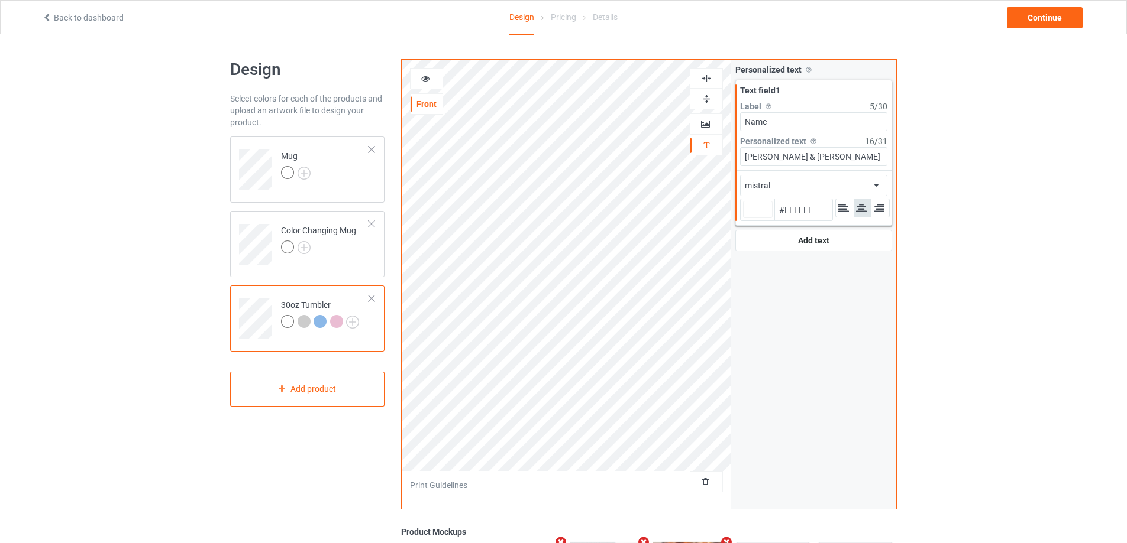
type input "#ffffff"
click at [424, 79] on icon at bounding box center [425, 77] width 10 height 8
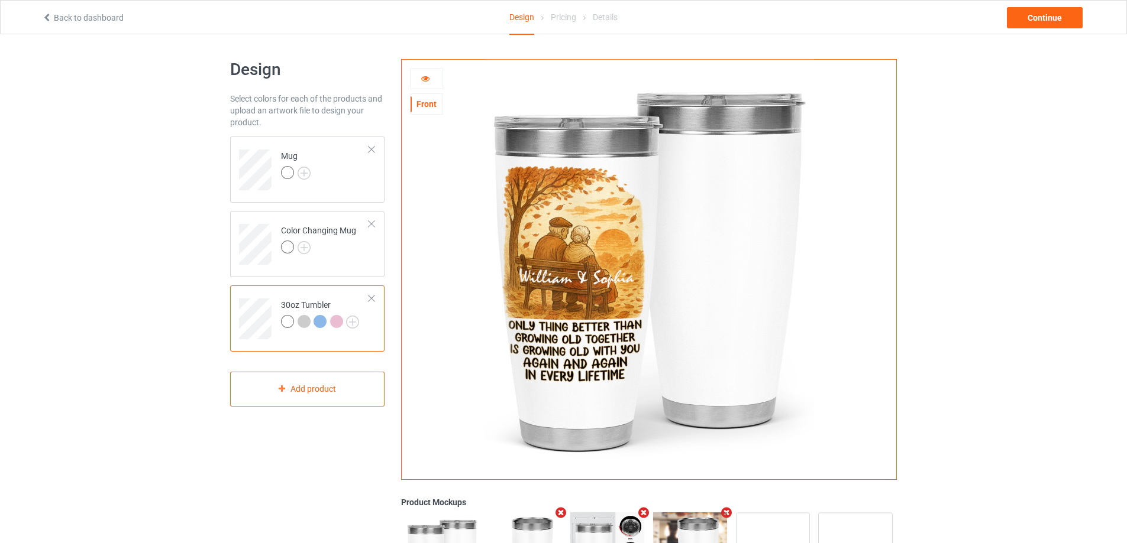
click at [305, 319] on div at bounding box center [303, 321] width 13 height 13
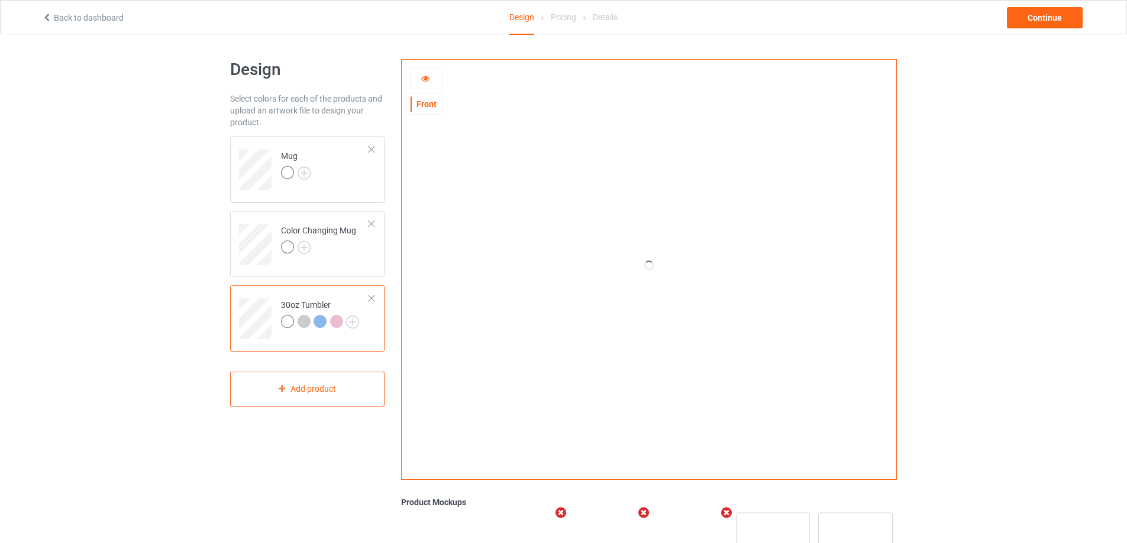
click at [424, 79] on icon at bounding box center [425, 77] width 10 height 8
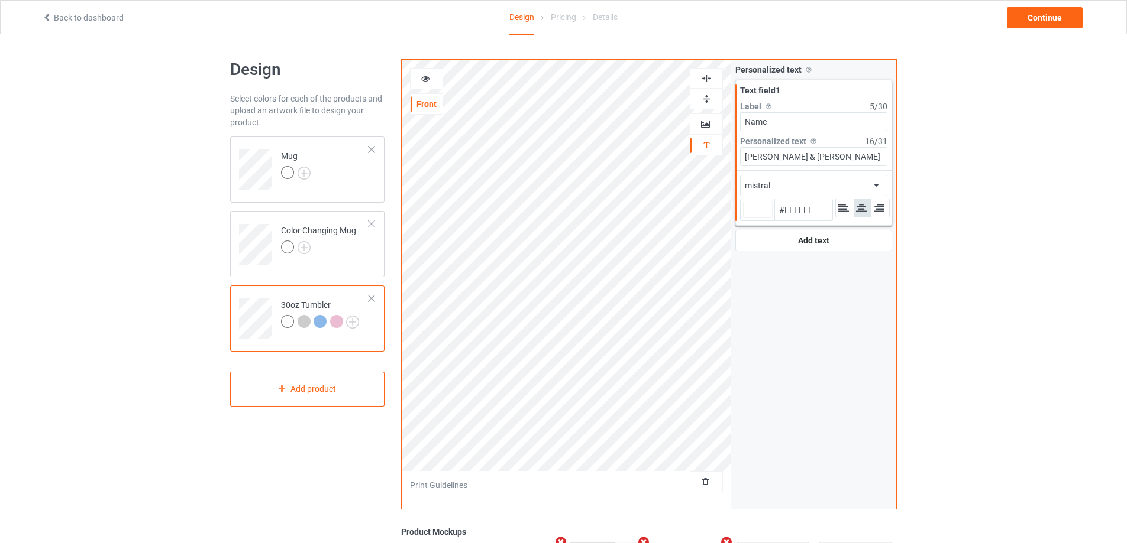
click at [424, 79] on icon at bounding box center [425, 77] width 10 height 8
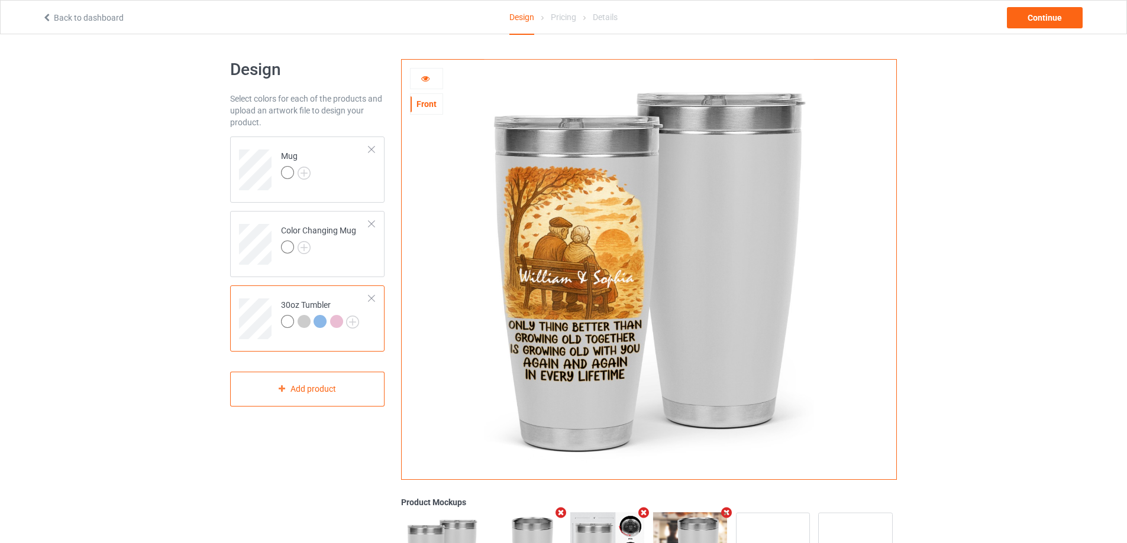
click at [424, 79] on icon at bounding box center [425, 77] width 10 height 8
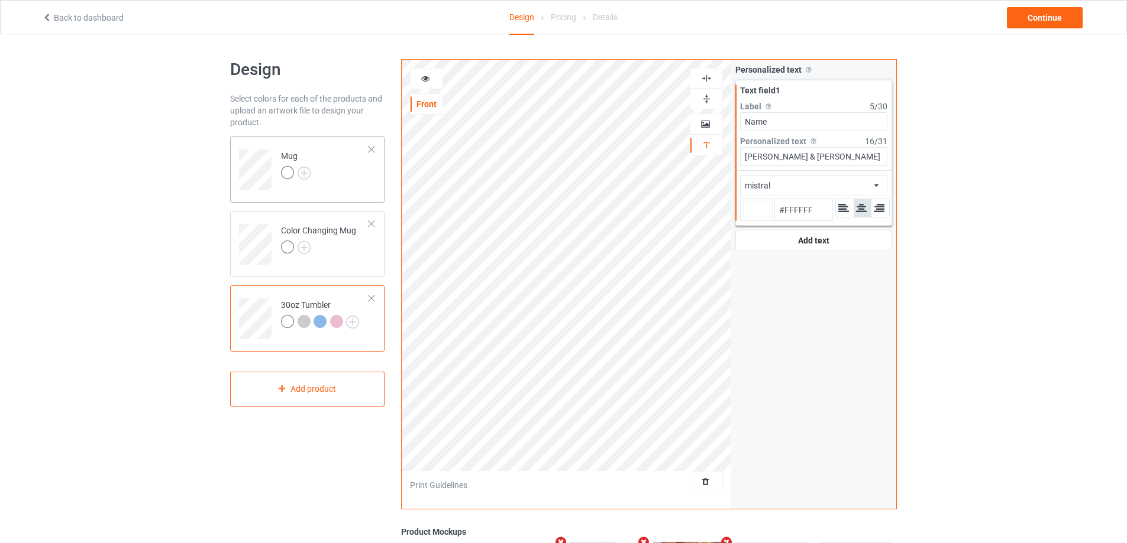
click at [347, 181] on td "Mug" at bounding box center [324, 165] width 101 height 49
click at [423, 83] on div at bounding box center [426, 79] width 32 height 12
click at [423, 77] on icon at bounding box center [425, 77] width 10 height 8
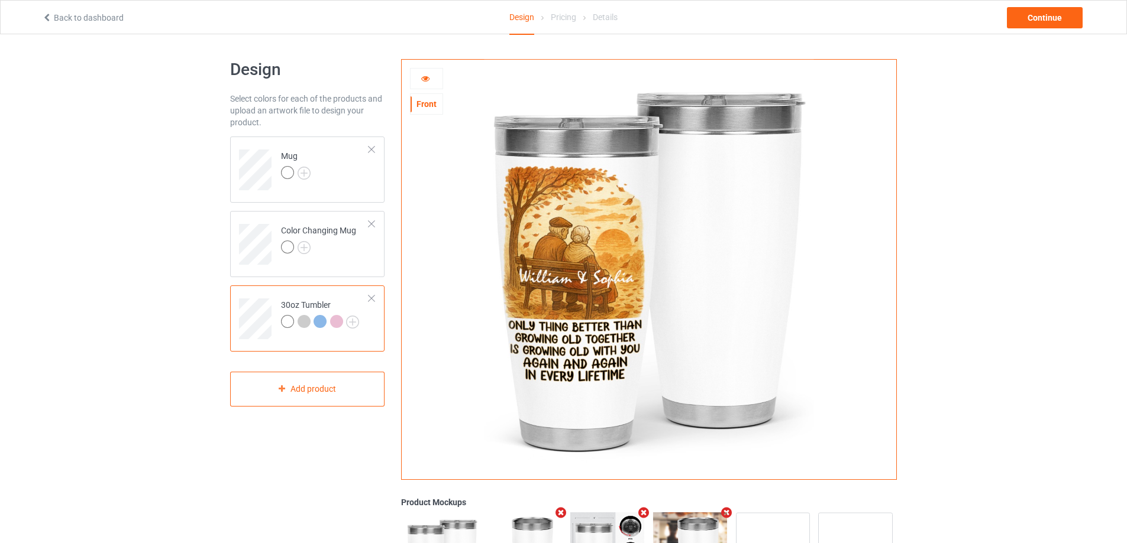
click at [431, 80] on div at bounding box center [426, 79] width 32 height 12
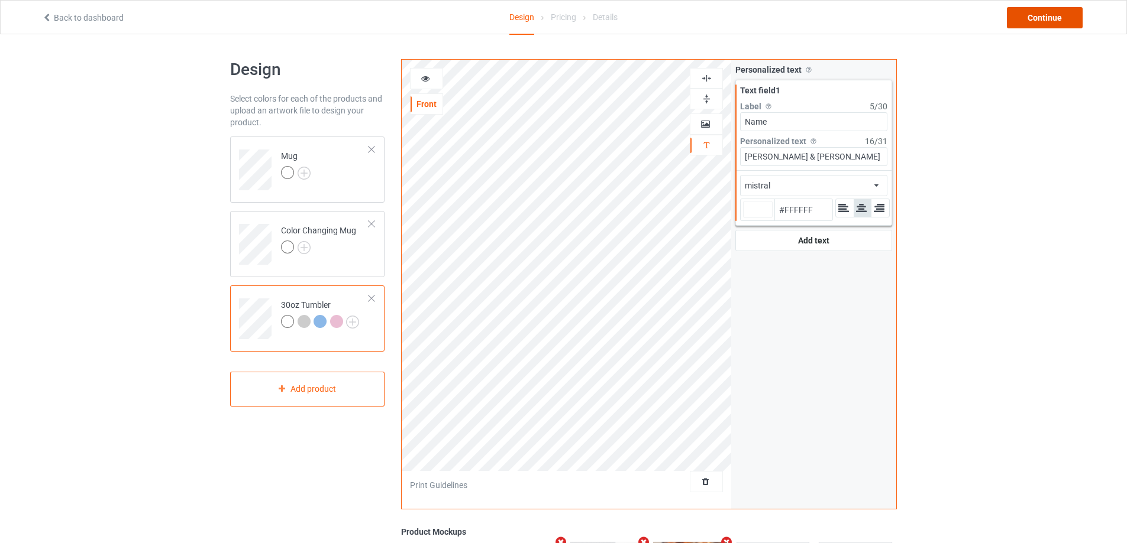
click at [1058, 22] on div "Continue" at bounding box center [1045, 17] width 76 height 21
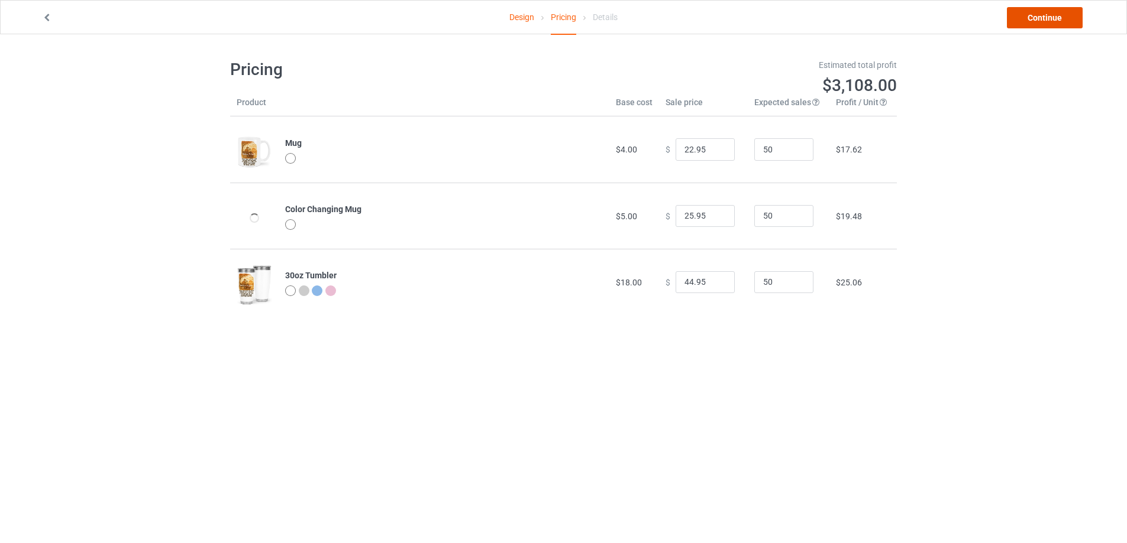
click at [1058, 22] on link "Continue" at bounding box center [1045, 17] width 76 height 21
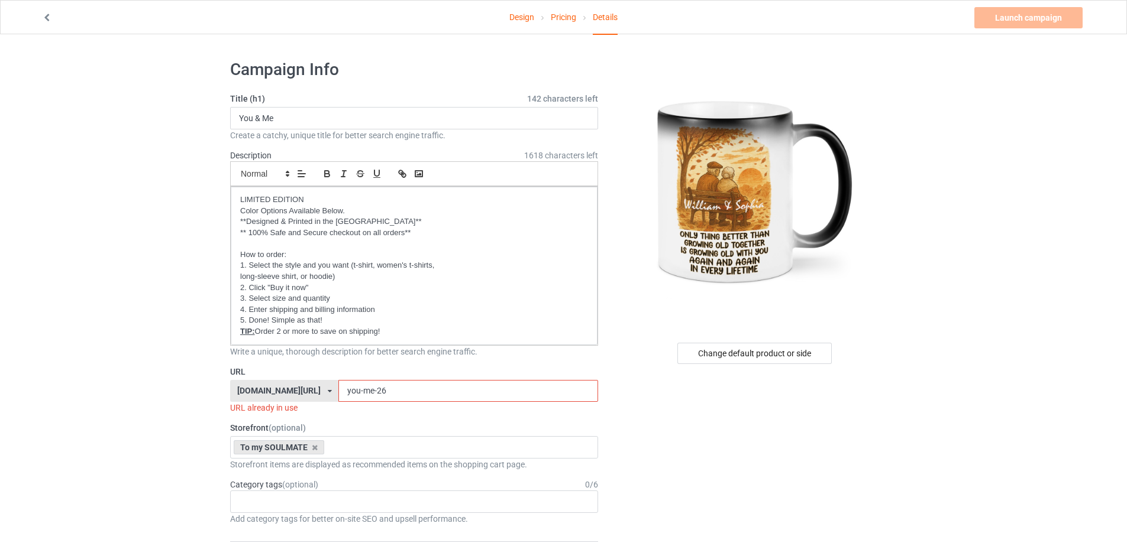
click at [376, 391] on input "you-me-26" at bounding box center [467, 391] width 259 height 22
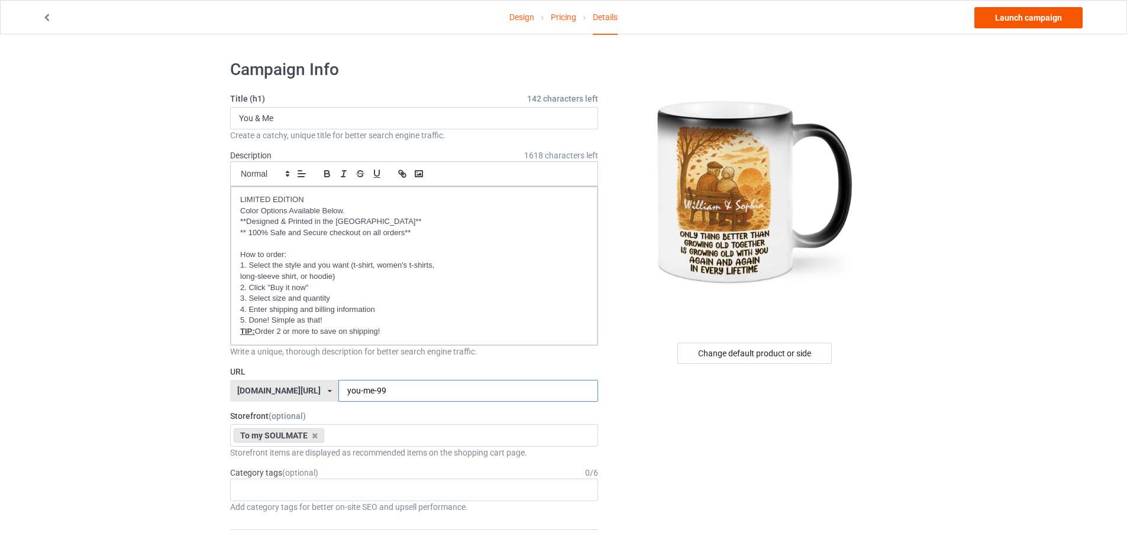
type input "you-me-99"
click at [1019, 18] on link "Launch campaign" at bounding box center [1028, 17] width 108 height 21
